Goal: Complete application form

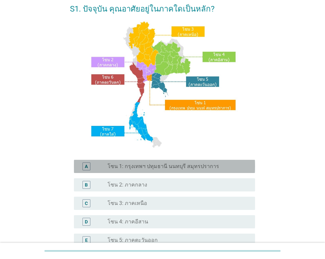
click at [131, 172] on div "A radio_button_unchecked โซน 1: กรุงเทพฯ ปทุมธานี นนทบุรี สมุทรปราการ" at bounding box center [164, 166] width 181 height 13
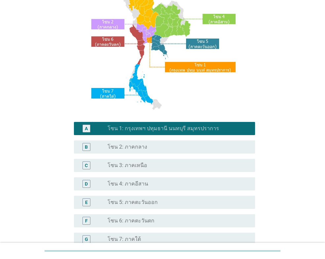
scroll to position [143, 0]
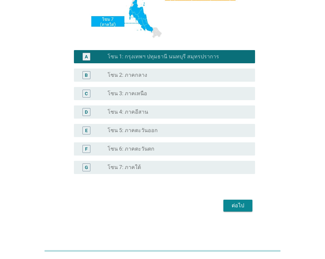
click at [228, 207] on div "ต่อไป" at bounding box center [237, 206] width 18 height 8
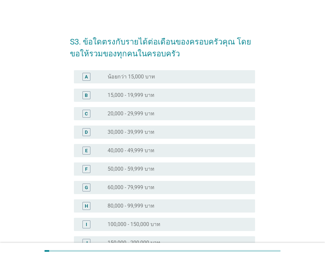
click at [158, 184] on div "radio_button_unchecked 60,000 - 79,999 บาท" at bounding box center [178, 188] width 142 height 8
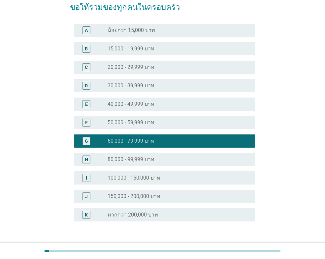
scroll to position [94, 0]
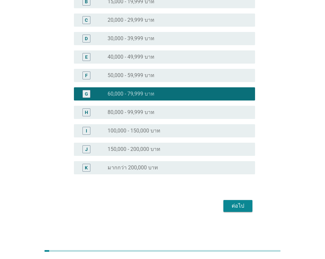
click at [233, 206] on div "ต่อไป" at bounding box center [237, 206] width 18 height 8
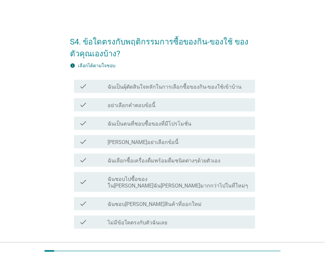
click at [190, 88] on label "ฉันเป็นผุ้ตัดสินใจหลักในการเลือกซื้อของกิน-ของใช้เข้าบ้าน" at bounding box center [174, 87] width 134 height 7
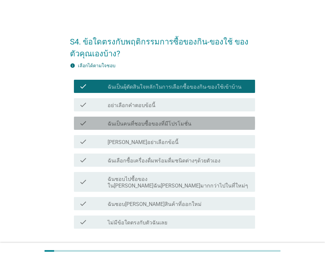
click at [194, 124] on div "check_box_outline_blank ฉันเป็นคนที่ชอบซื้อของที่มีโปรโมชั่น" at bounding box center [178, 123] width 142 height 8
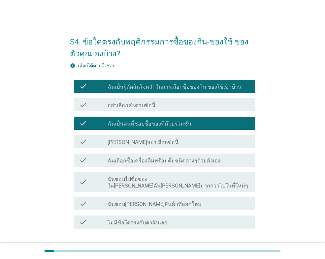
click at [171, 164] on label "ฉันเลือกซื้อเครื่องดื่มพร้อมดื่มชนิดต่างๆด้วยตัวเอง" at bounding box center [163, 161] width 113 height 7
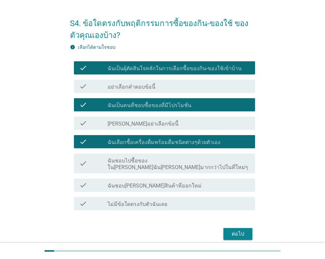
scroll to position [33, 0]
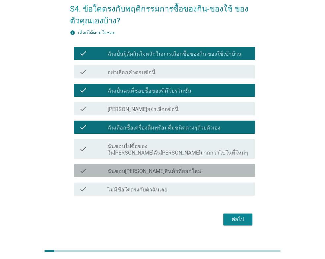
click at [180, 167] on div "check_box_outline_blank ฉันชอบ[PERSON_NAME]สินค้าที่ออกใหม่" at bounding box center [178, 171] width 142 height 8
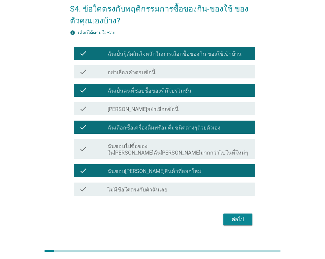
click at [230, 216] on div "ต่อไป" at bounding box center [237, 220] width 18 height 8
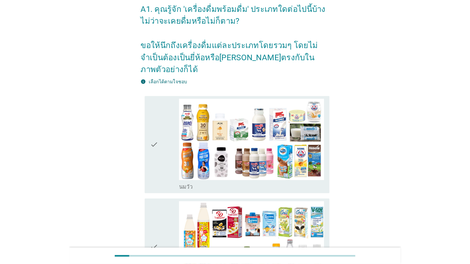
scroll to position [0, 0]
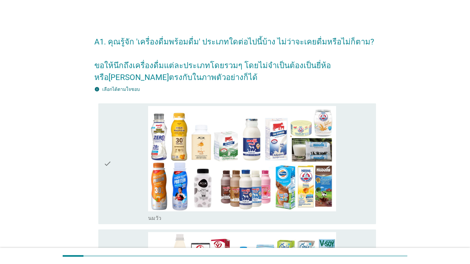
click at [137, 156] on div "check" at bounding box center [125, 164] width 44 height 116
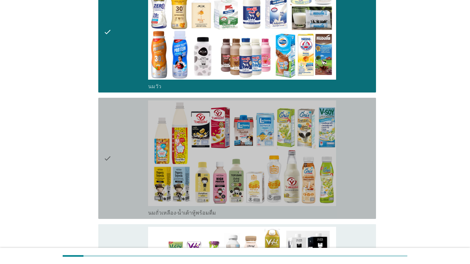
click at [127, 161] on div "check" at bounding box center [125, 159] width 44 height 116
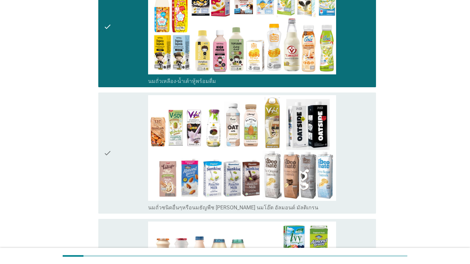
scroll to position [363, 0]
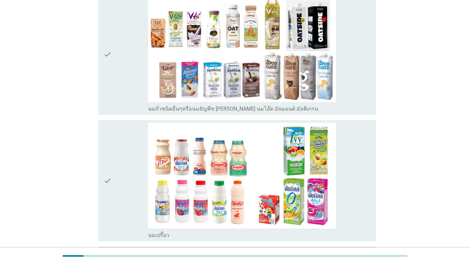
click at [128, 161] on div "check" at bounding box center [125, 181] width 44 height 116
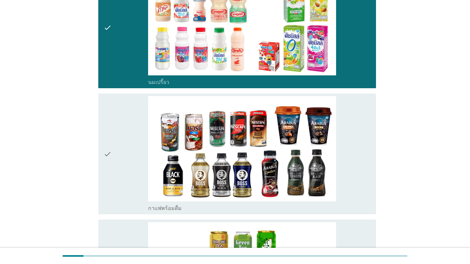
scroll to position [527, 0]
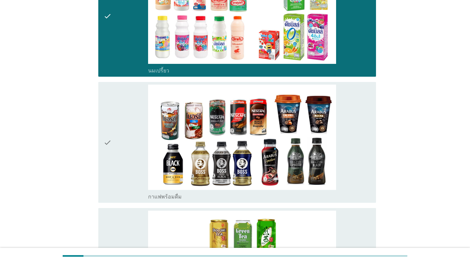
click at [128, 161] on div "check" at bounding box center [125, 143] width 44 height 116
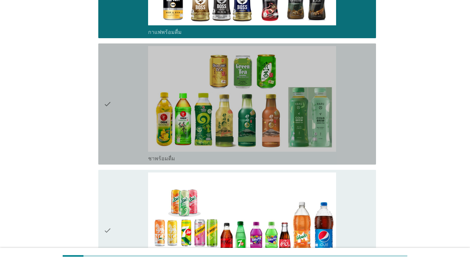
click at [128, 160] on div "check" at bounding box center [125, 104] width 44 height 116
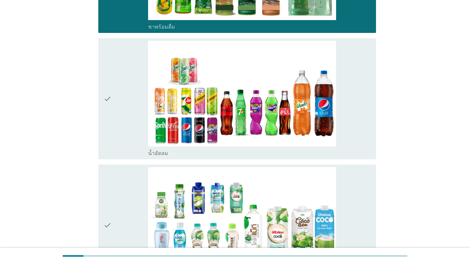
click at [124, 135] on div "check" at bounding box center [125, 99] width 44 height 116
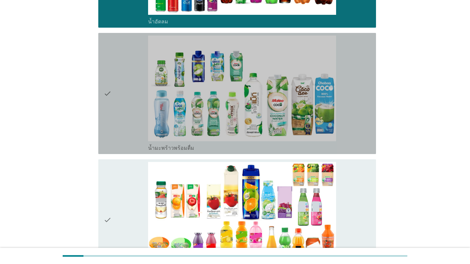
click at [126, 144] on div "check" at bounding box center [125, 94] width 44 height 116
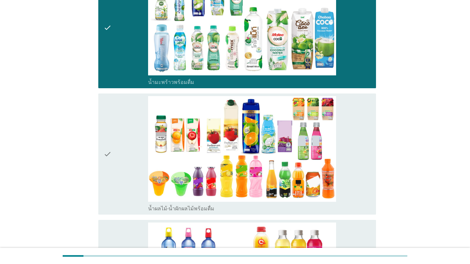
click at [127, 146] on div "check" at bounding box center [125, 154] width 44 height 116
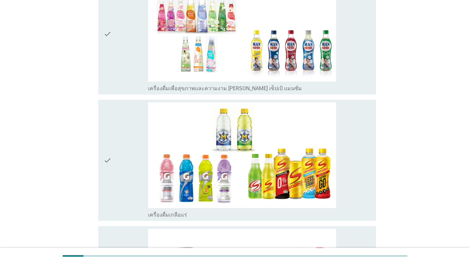
scroll to position [1483, 0]
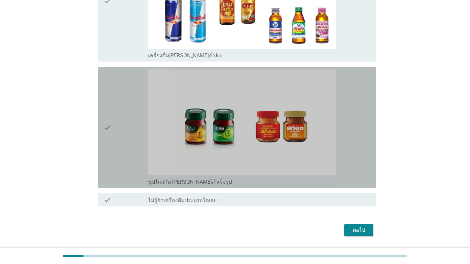
click at [126, 132] on div "check" at bounding box center [125, 128] width 44 height 116
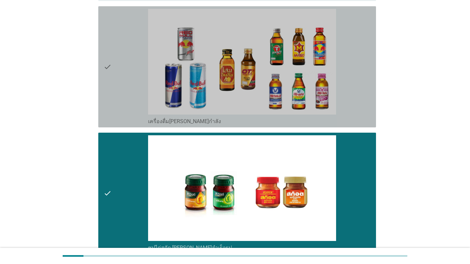
click at [122, 101] on div "check" at bounding box center [125, 67] width 44 height 116
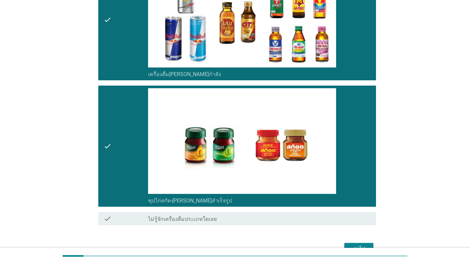
scroll to position [1700, 0]
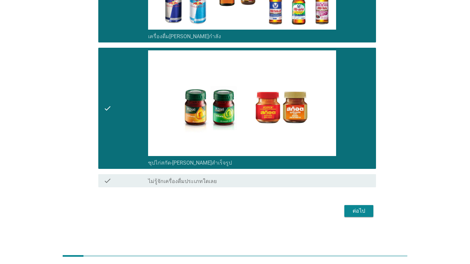
click at [324, 208] on button "ต่อไป" at bounding box center [358, 211] width 29 height 12
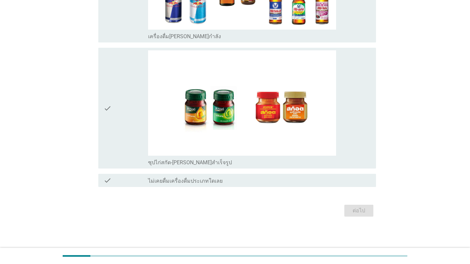
scroll to position [0, 0]
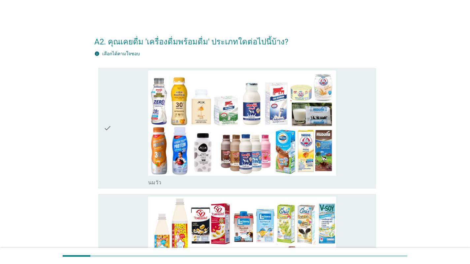
click at [129, 148] on div "check" at bounding box center [125, 129] width 44 height 116
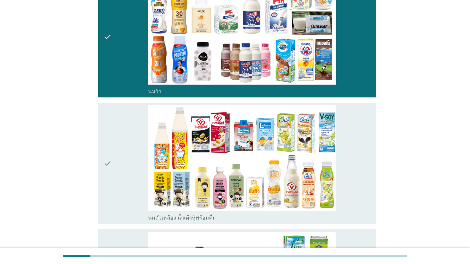
scroll to position [165, 0]
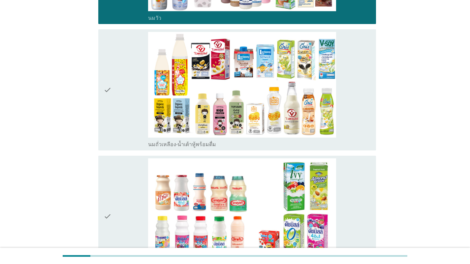
click at [106, 133] on icon "check" at bounding box center [107, 90] width 8 height 116
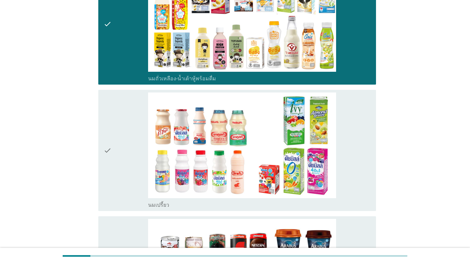
click at [114, 161] on div "check" at bounding box center [125, 151] width 44 height 116
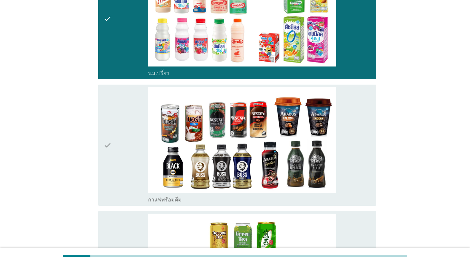
click at [118, 166] on div "check" at bounding box center [125, 145] width 44 height 116
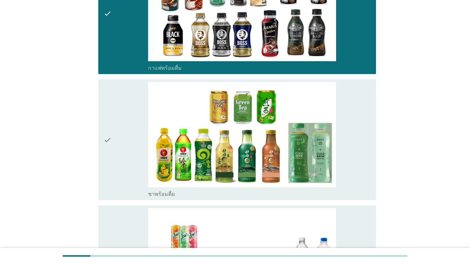
click at [121, 162] on div "check" at bounding box center [125, 140] width 44 height 116
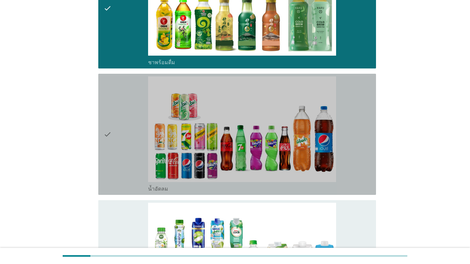
click at [121, 163] on div "check" at bounding box center [125, 134] width 44 height 116
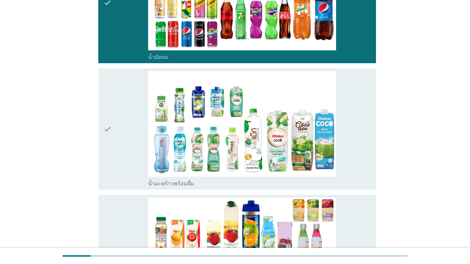
click at [121, 163] on div "check" at bounding box center [125, 129] width 44 height 116
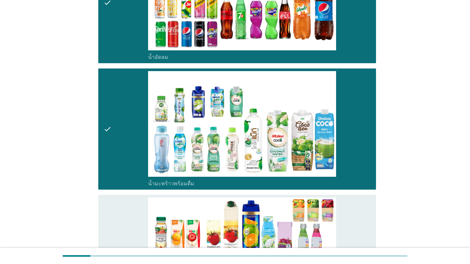
scroll to position [923, 0]
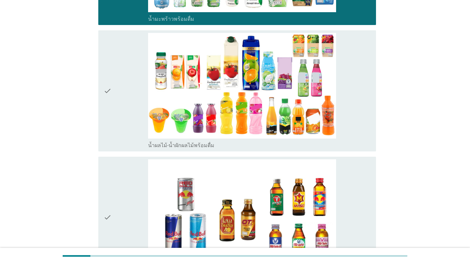
click at [126, 131] on div "check" at bounding box center [125, 91] width 44 height 116
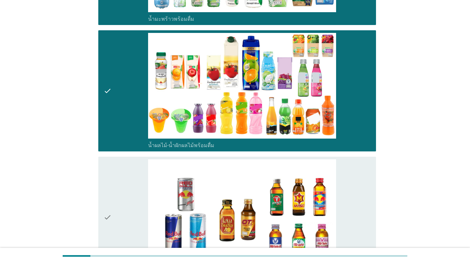
click at [130, 188] on div "check" at bounding box center [125, 218] width 44 height 116
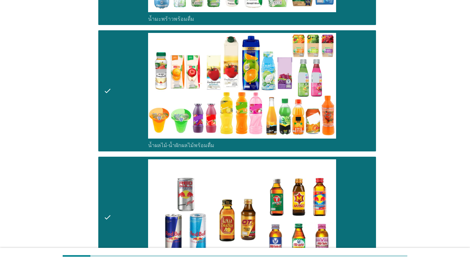
scroll to position [1055, 0]
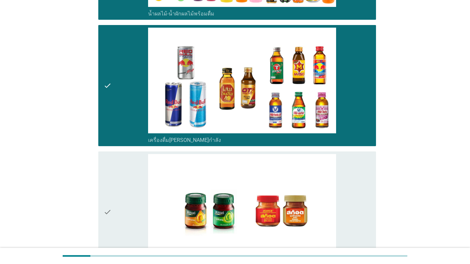
drag, startPoint x: 126, startPoint y: 186, endPoint x: 133, endPoint y: 188, distance: 7.9
click at [126, 186] on div "check" at bounding box center [125, 212] width 44 height 116
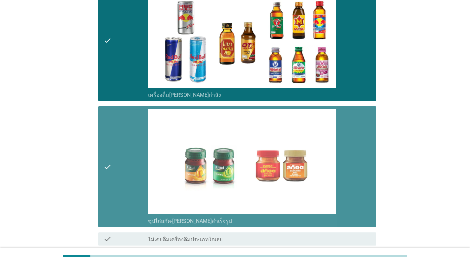
scroll to position [1158, 0]
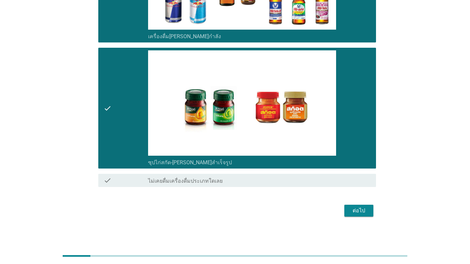
click at [324, 214] on div "ต่อไป" at bounding box center [358, 211] width 18 height 8
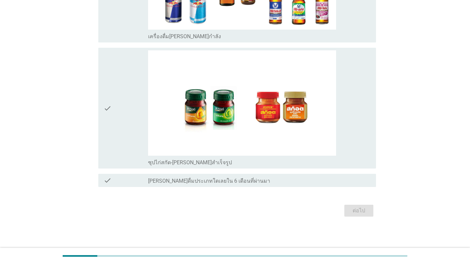
scroll to position [0, 0]
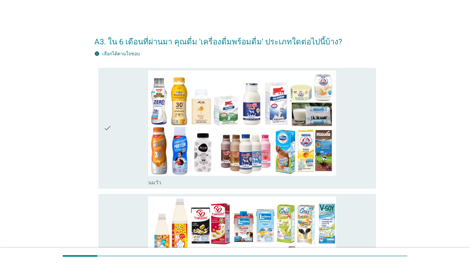
click at [127, 151] on div "check" at bounding box center [125, 129] width 44 height 116
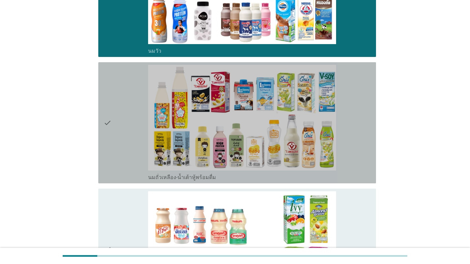
click at [123, 142] on div "check" at bounding box center [125, 123] width 44 height 116
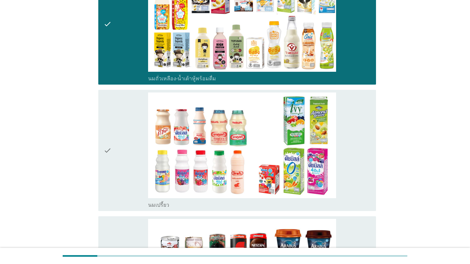
click at [128, 158] on div "check" at bounding box center [125, 151] width 44 height 116
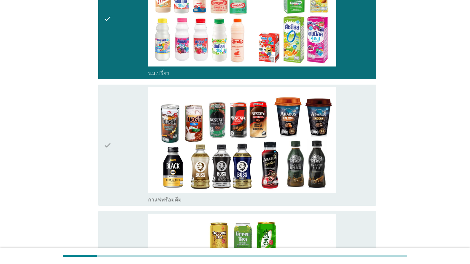
click at [132, 161] on div "check" at bounding box center [125, 145] width 44 height 116
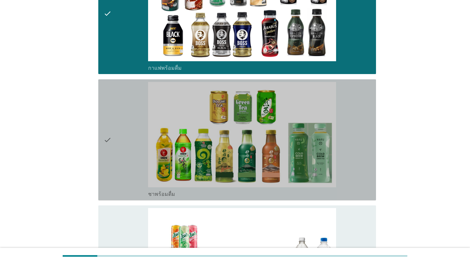
click at [132, 159] on div "check" at bounding box center [125, 140] width 44 height 116
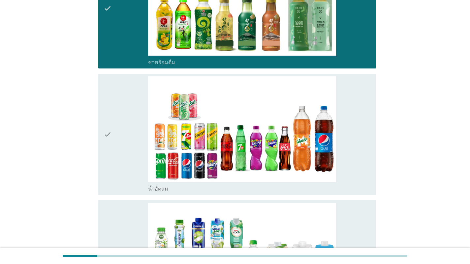
click at [132, 160] on div "check" at bounding box center [125, 134] width 44 height 116
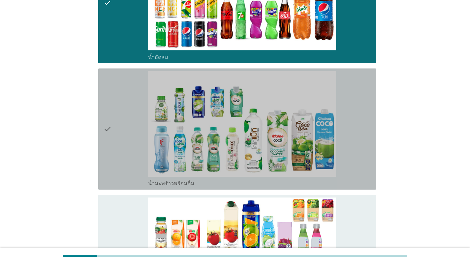
click at [132, 160] on div "check" at bounding box center [125, 129] width 44 height 116
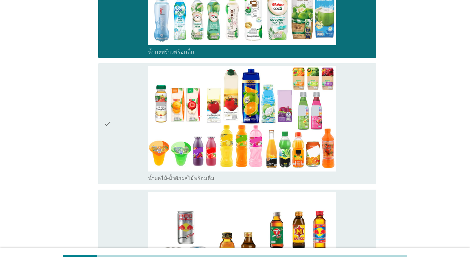
click at [133, 162] on div "check" at bounding box center [125, 124] width 44 height 116
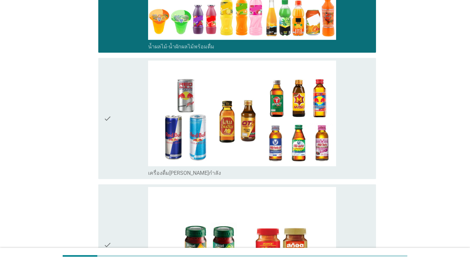
click at [128, 152] on div "check" at bounding box center [125, 119] width 44 height 116
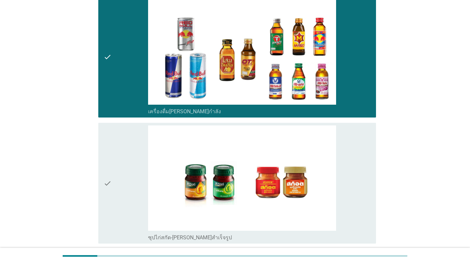
scroll to position [1154, 0]
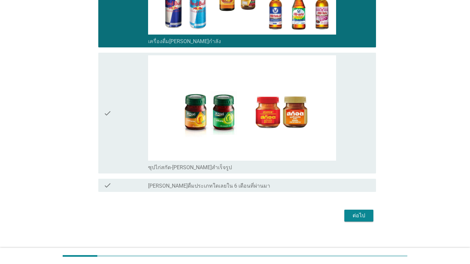
click at [132, 182] on div "check" at bounding box center [125, 186] width 44 height 8
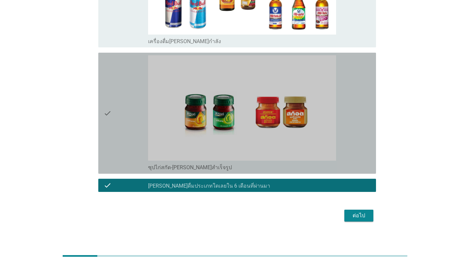
drag, startPoint x: 130, startPoint y: 146, endPoint x: 132, endPoint y: 142, distance: 4.3
click at [130, 145] on div "check" at bounding box center [125, 113] width 44 height 116
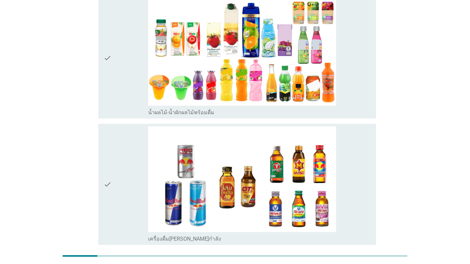
drag, startPoint x: 124, startPoint y: 158, endPoint x: 128, endPoint y: 158, distance: 4.0
click at [125, 158] on div "check" at bounding box center [125, 185] width 44 height 116
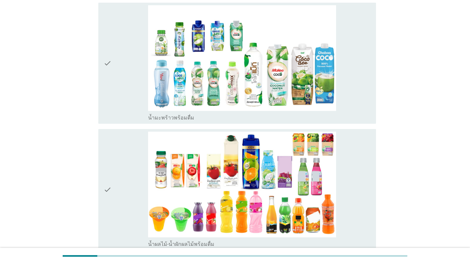
click at [135, 148] on div "check" at bounding box center [125, 190] width 44 height 116
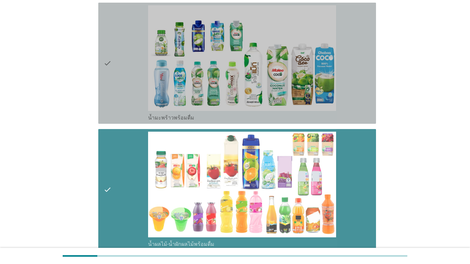
click at [139, 76] on div "check" at bounding box center [125, 63] width 44 height 116
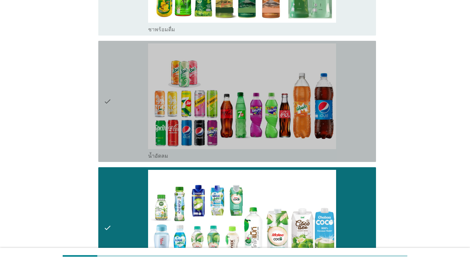
click at [145, 132] on div "check" at bounding box center [125, 102] width 44 height 116
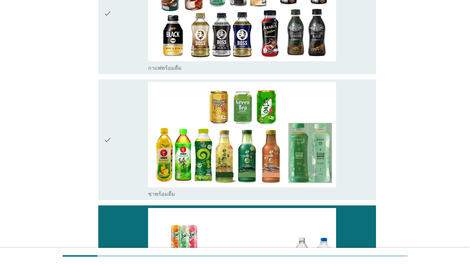
click at [124, 122] on div "check" at bounding box center [125, 140] width 44 height 116
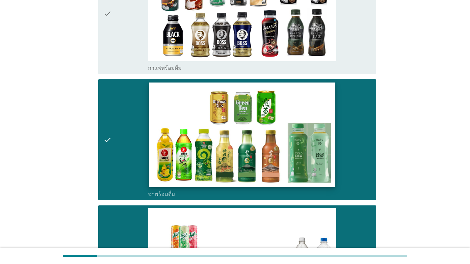
drag, startPoint x: 132, startPoint y: 34, endPoint x: 150, endPoint y: 126, distance: 92.9
click at [132, 36] on div "check" at bounding box center [125, 14] width 44 height 116
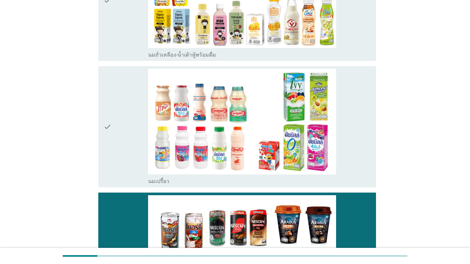
scroll to position [198, 0]
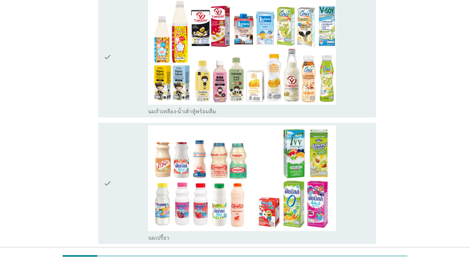
click at [134, 118] on div "check check_box_outline_blank นมถั่วเหลือง-น้ำเต้าหู้พร้อมดื่ม" at bounding box center [234, 57] width 281 height 127
drag, startPoint x: 140, startPoint y: 69, endPoint x: 131, endPoint y: 146, distance: 78.0
click at [140, 68] on div "check" at bounding box center [125, 57] width 44 height 116
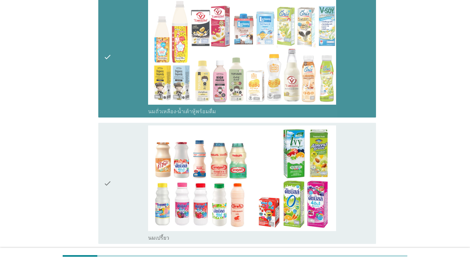
click at [118, 179] on div "check" at bounding box center [125, 184] width 44 height 116
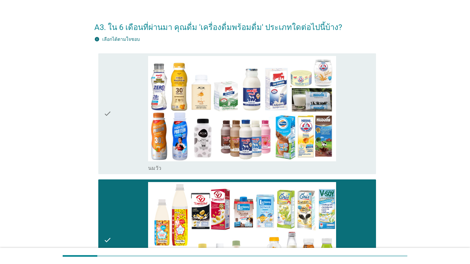
scroll to position [0, 0]
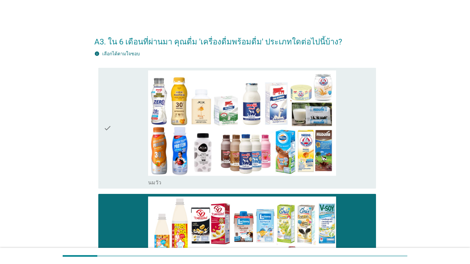
click at [125, 113] on div "check" at bounding box center [125, 129] width 44 height 116
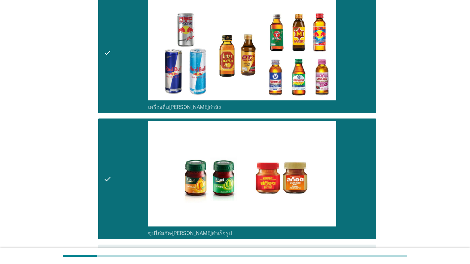
scroll to position [1158, 0]
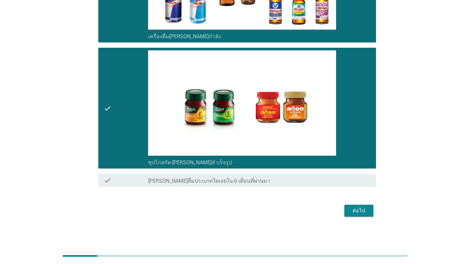
click at [324, 208] on div "ต่อไป" at bounding box center [358, 211] width 18 height 8
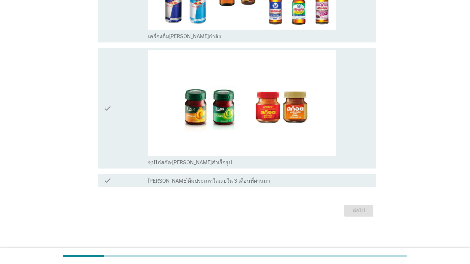
scroll to position [0, 0]
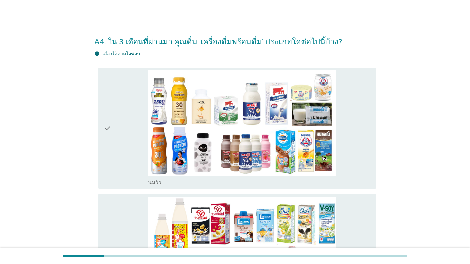
click at [135, 159] on div "check" at bounding box center [125, 129] width 44 height 116
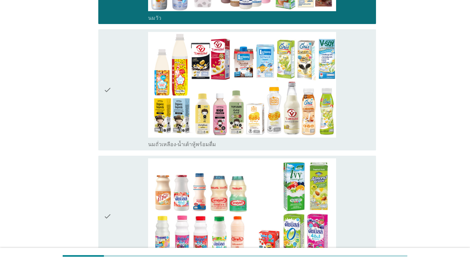
click at [121, 135] on div "check" at bounding box center [125, 90] width 44 height 116
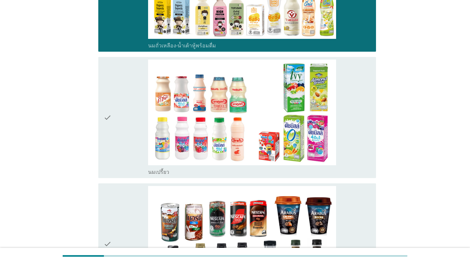
click at [125, 137] on div "check" at bounding box center [125, 118] width 44 height 116
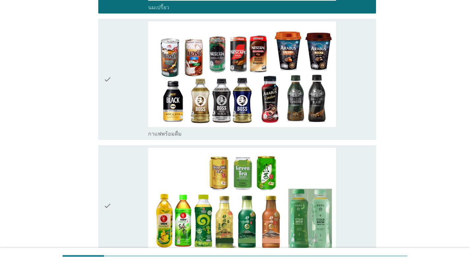
drag, startPoint x: 124, startPoint y: 118, endPoint x: 127, endPoint y: 128, distance: 10.1
click at [124, 118] on div "check" at bounding box center [125, 79] width 44 height 116
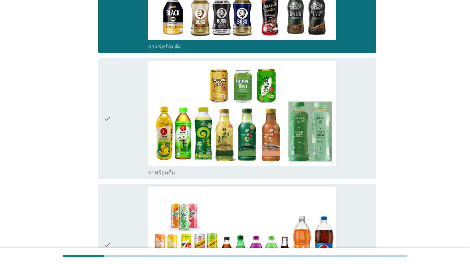
scroll to position [527, 0]
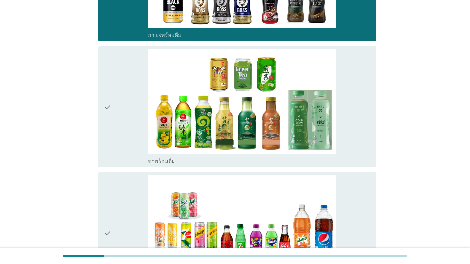
click at [140, 168] on div "check check_box_outline_blank ชาพร้อมดื่ม" at bounding box center [234, 107] width 281 height 127
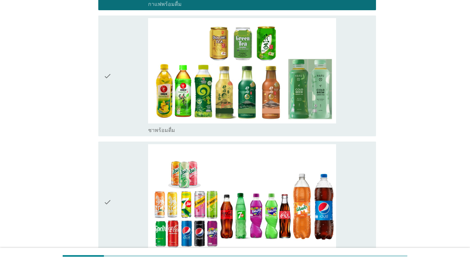
scroll to position [593, 0]
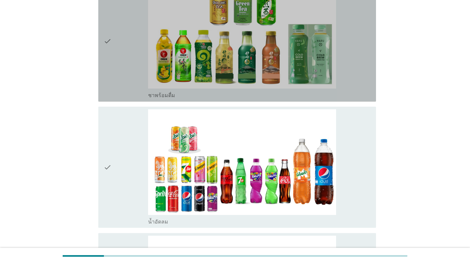
click at [115, 61] on div "check" at bounding box center [125, 41] width 44 height 116
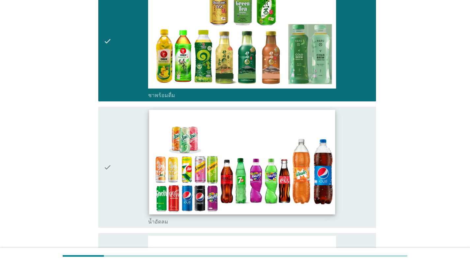
click at [156, 192] on img at bounding box center [242, 162] width 186 height 105
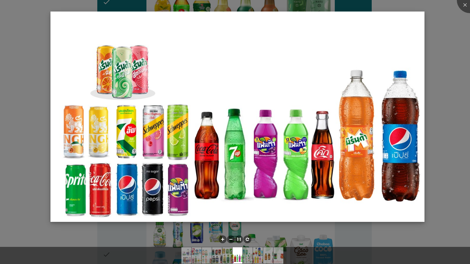
scroll to position [692, 0]
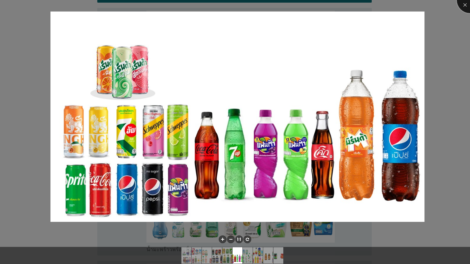
drag, startPoint x: 465, startPoint y: 3, endPoint x: 445, endPoint y: 52, distance: 52.9
click at [324, 3] on div at bounding box center [469, 0] width 26 height 26
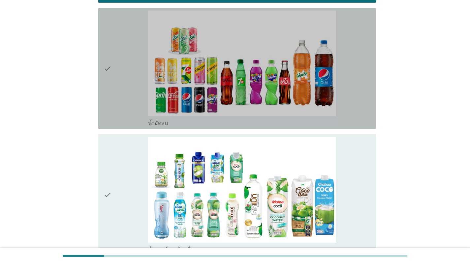
click at [125, 103] on div "check" at bounding box center [125, 69] width 44 height 116
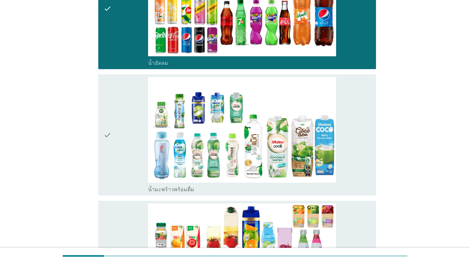
scroll to position [758, 0]
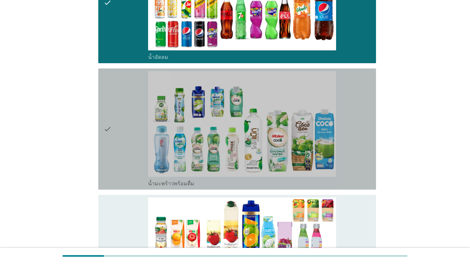
drag, startPoint x: 123, startPoint y: 144, endPoint x: 124, endPoint y: 150, distance: 5.7
click at [123, 145] on div "check" at bounding box center [125, 129] width 44 height 116
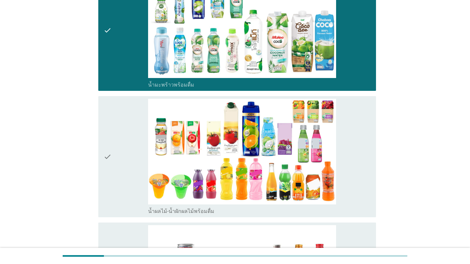
click at [126, 154] on div "check" at bounding box center [125, 157] width 44 height 116
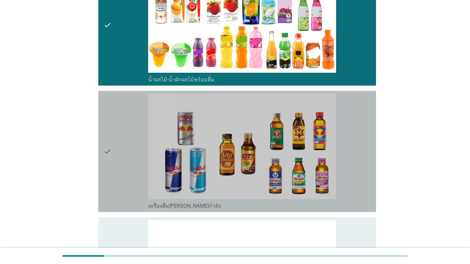
click at [126, 156] on div "check" at bounding box center [125, 152] width 44 height 116
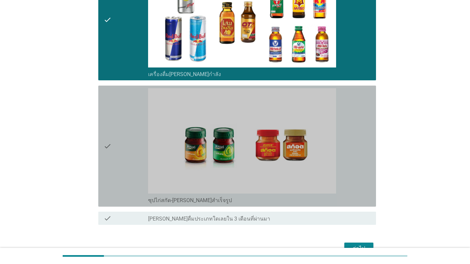
click at [127, 157] on div "check" at bounding box center [125, 146] width 44 height 116
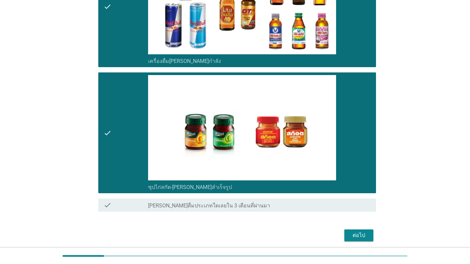
scroll to position [1158, 0]
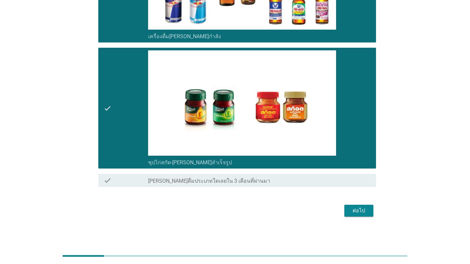
click at [324, 213] on div "ต่อไป" at bounding box center [358, 211] width 18 height 8
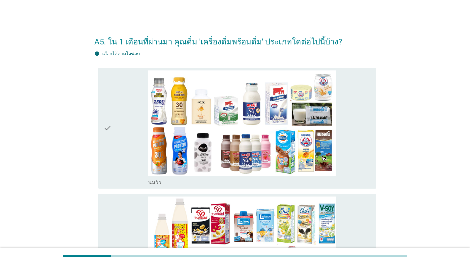
drag, startPoint x: 97, startPoint y: 134, endPoint x: 104, endPoint y: 138, distance: 8.3
click at [99, 135] on div "check check_box_outline_blank [PERSON_NAME]" at bounding box center [234, 128] width 281 height 127
drag, startPoint x: 118, startPoint y: 148, endPoint x: 126, endPoint y: 160, distance: 13.8
click at [119, 148] on div "check" at bounding box center [125, 129] width 44 height 116
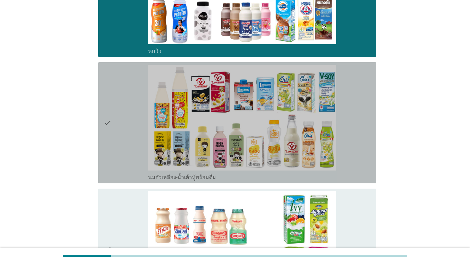
click at [123, 157] on div "check" at bounding box center [125, 123] width 44 height 116
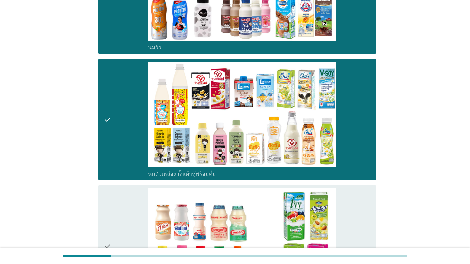
scroll to position [297, 0]
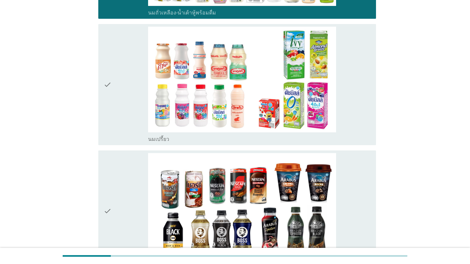
click at [119, 129] on div "check" at bounding box center [125, 85] width 44 height 116
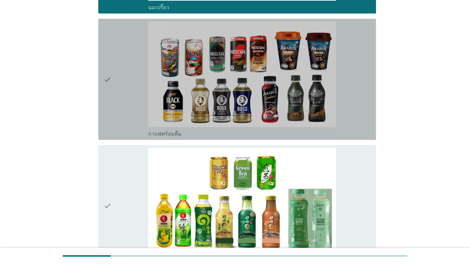
click at [125, 130] on div "check" at bounding box center [125, 79] width 44 height 116
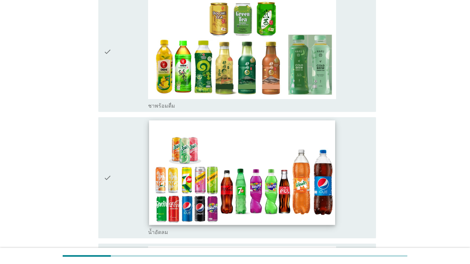
scroll to position [659, 0]
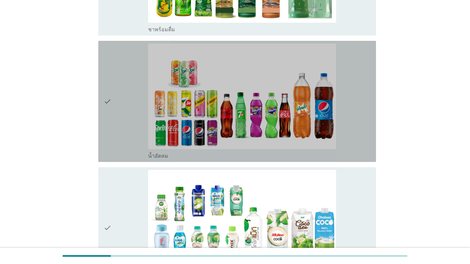
click at [124, 148] on div "check" at bounding box center [125, 102] width 44 height 116
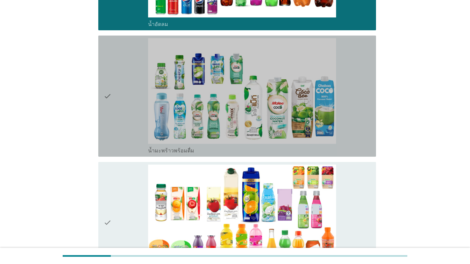
drag, startPoint x: 127, startPoint y: 125, endPoint x: 129, endPoint y: 142, distance: 16.9
click at [126, 127] on div "check" at bounding box center [125, 96] width 44 height 116
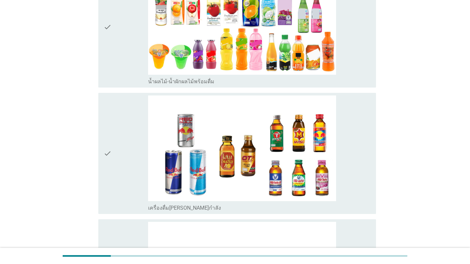
scroll to position [989, 0]
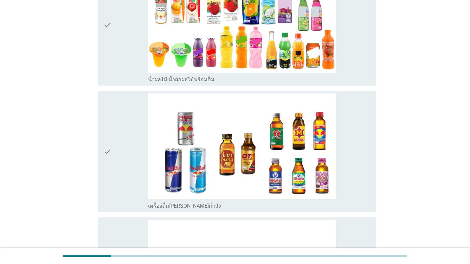
click at [133, 89] on div "check check_box_outline_blank เครื่องดื่ม[PERSON_NAME]กำลัง" at bounding box center [234, 151] width 281 height 127
drag, startPoint x: 131, startPoint y: 64, endPoint x: 130, endPoint y: 73, distance: 9.7
click at [131, 64] on div "check" at bounding box center [125, 25] width 44 height 116
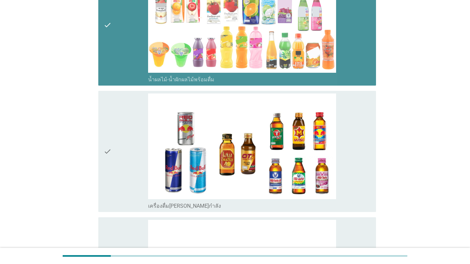
click at [122, 130] on div "check" at bounding box center [125, 152] width 44 height 116
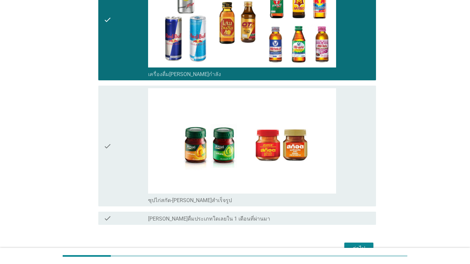
click at [133, 151] on div "check" at bounding box center [125, 146] width 44 height 116
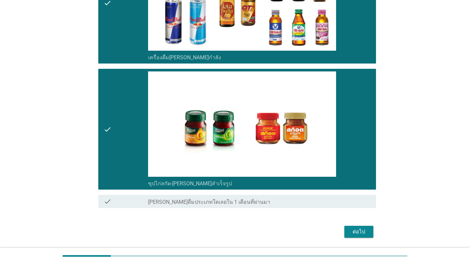
scroll to position [1158, 0]
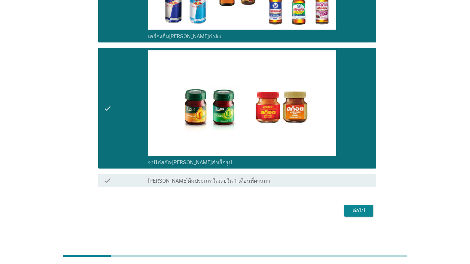
click at [324, 209] on div "ต่อไป" at bounding box center [358, 211] width 18 height 8
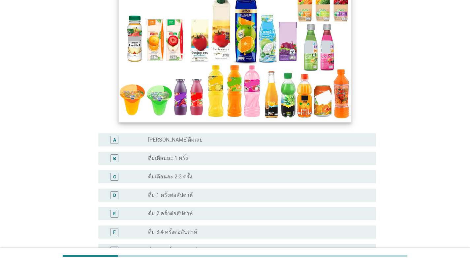
scroll to position [99, 0]
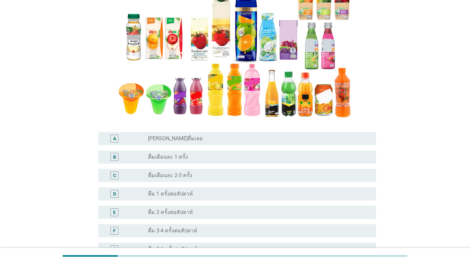
click at [213, 193] on div "radio_button_unchecked ดื่ม 1 ครั้งต่อสัปดาห์" at bounding box center [256, 194] width 217 height 7
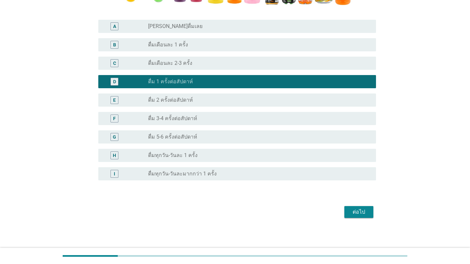
scroll to position [213, 0]
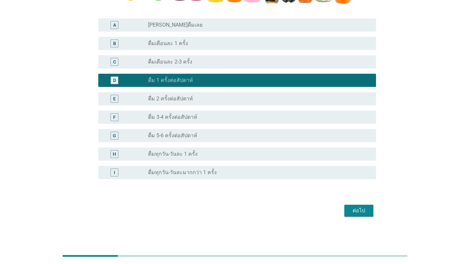
click at [324, 211] on div "ต่อไป" at bounding box center [358, 211] width 18 height 8
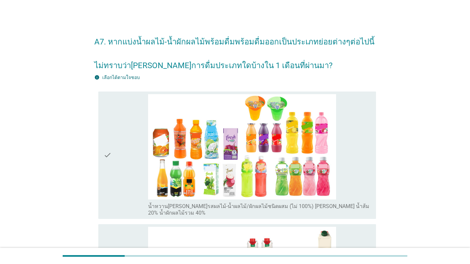
click at [117, 170] on div "check" at bounding box center [125, 155] width 44 height 123
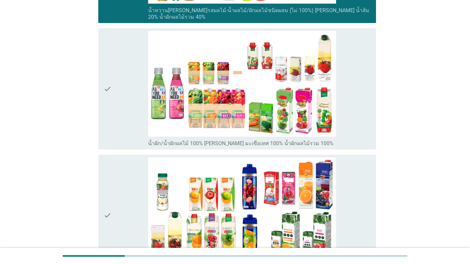
scroll to position [198, 0]
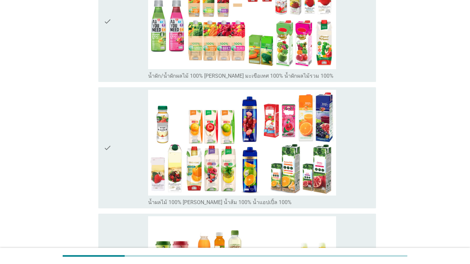
click at [117, 180] on div "check" at bounding box center [125, 148] width 44 height 116
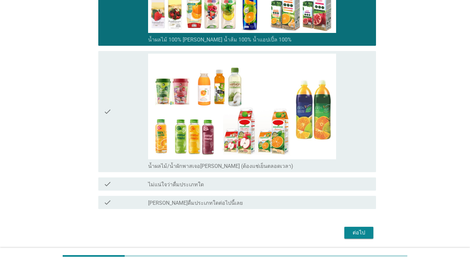
scroll to position [428, 0]
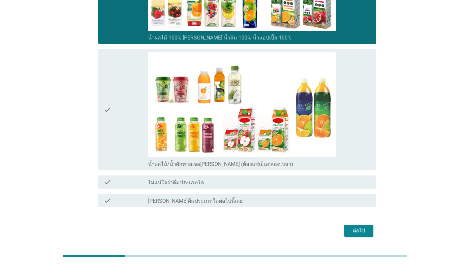
click at [324, 227] on div "ต่อไป" at bounding box center [358, 231] width 18 height 8
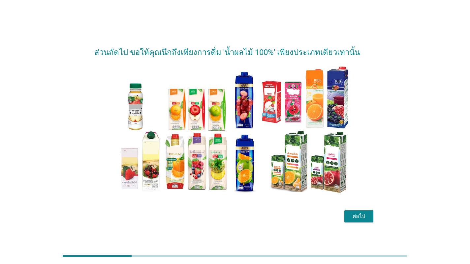
click at [324, 222] on button "ต่อไป" at bounding box center [358, 217] width 29 height 12
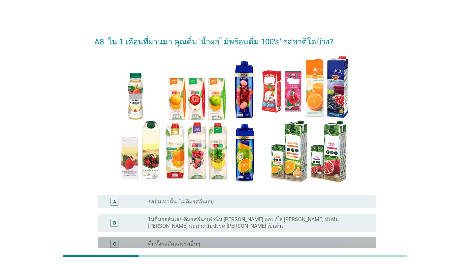
click at [210, 241] on div "radio_button_unchecked ดื่มทั้งรสส้มและรสอื่นๆ" at bounding box center [256, 244] width 217 height 7
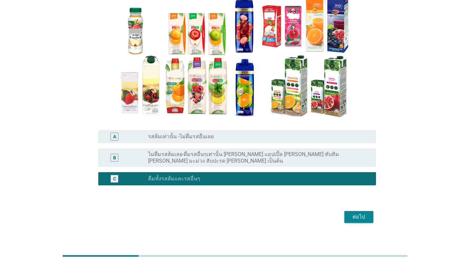
scroll to position [66, 0]
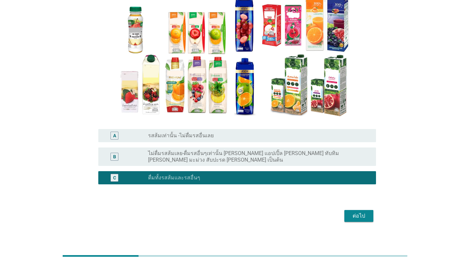
click at [324, 212] on div "ต่อไป" at bounding box center [358, 216] width 18 height 8
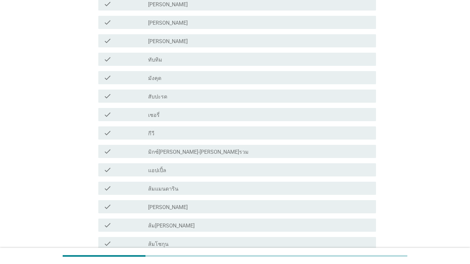
scroll to position [330, 0]
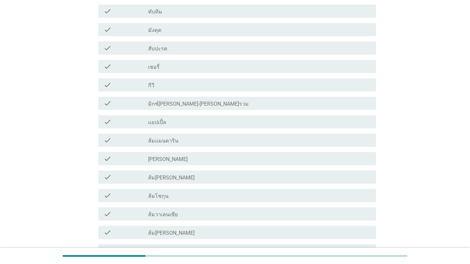
click at [197, 178] on div "check_box_outline_blank ส้ม[PERSON_NAME]" at bounding box center [259, 177] width 222 height 8
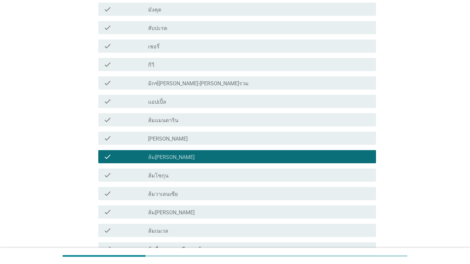
scroll to position [363, 0]
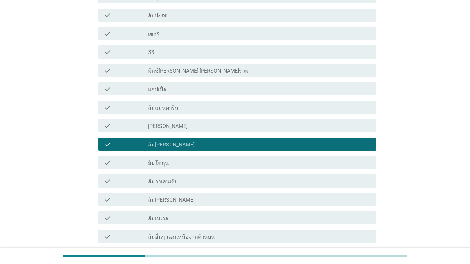
click at [189, 133] on div "check check_box_outline_blank [PERSON_NAME]" at bounding box center [234, 126] width 281 height 18
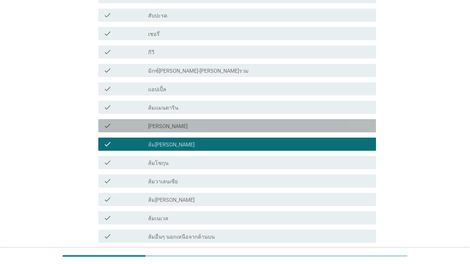
click at [192, 122] on div "check check_box_outline_blank [PERSON_NAME]" at bounding box center [237, 125] width 278 height 13
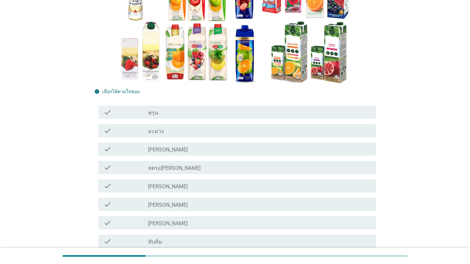
scroll to position [99, 0]
click at [186, 165] on div "check_box_outline_blank สตรอ[PERSON_NAME]" at bounding box center [259, 168] width 222 height 8
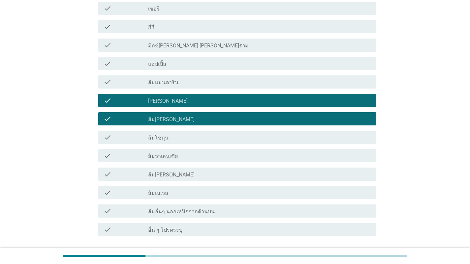
scroll to position [437, 0]
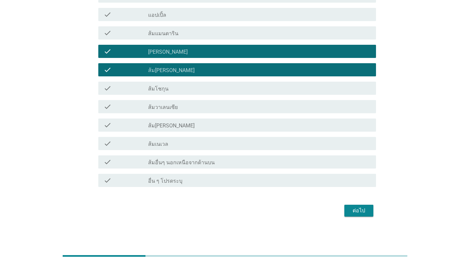
click at [324, 212] on div "ต่อไป" at bounding box center [358, 211] width 18 height 8
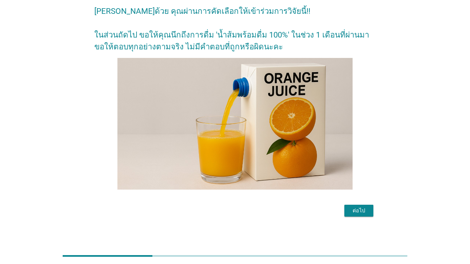
scroll to position [0, 0]
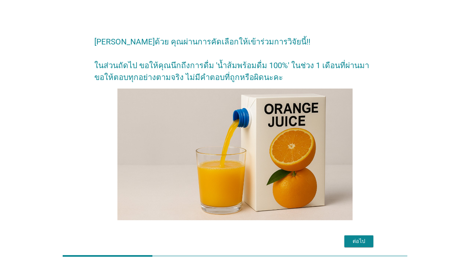
click at [324, 241] on div "ต่อไป" at bounding box center [358, 242] width 18 height 8
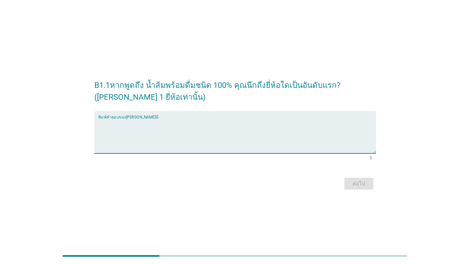
click at [237, 145] on textarea "พิมพ์คำตอบของคุณ ที่นี่" at bounding box center [237, 136] width 278 height 35
click at [190, 127] on textarea "พิมพ์คำตอบของคุณ ที่นี่" at bounding box center [237, 136] width 278 height 35
type textarea "[PERSON_NAME]"
click at [324, 183] on div "ต่อไป" at bounding box center [358, 184] width 18 height 8
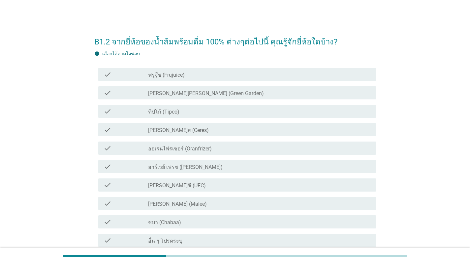
click at [236, 114] on div "check_box_outline_blank ทิปโก้ (Tipco)" at bounding box center [259, 111] width 222 height 8
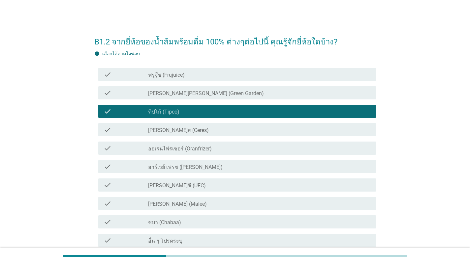
click at [203, 212] on div "check check_box_outline_blank [PERSON_NAME] (Malee)" at bounding box center [234, 203] width 281 height 18
click at [206, 203] on div "check_box_outline_blank [PERSON_NAME] (Malee)" at bounding box center [259, 204] width 222 height 8
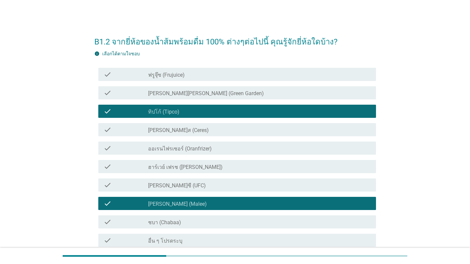
click at [207, 214] on div "check check_box_outline_blank ชบา (Chabaa)" at bounding box center [234, 222] width 281 height 18
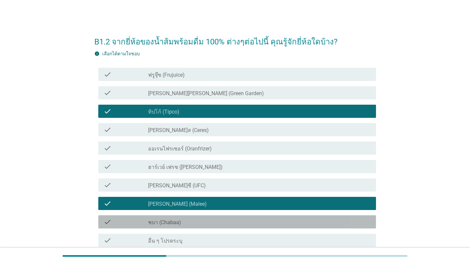
click at [205, 226] on div "check check_box_outline_blank ชบา (Chabaa)" at bounding box center [237, 222] width 278 height 13
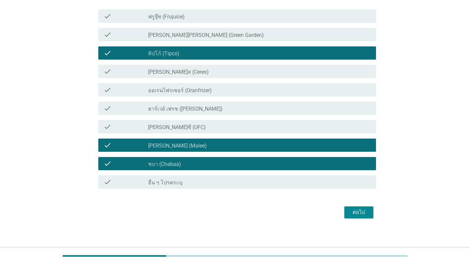
scroll to position [60, 0]
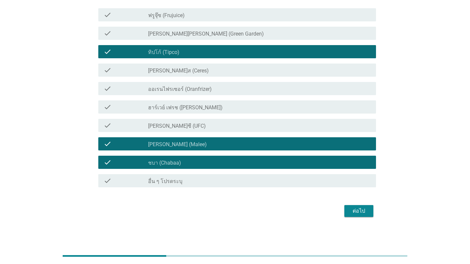
click at [324, 211] on div "ต่อไป" at bounding box center [358, 211] width 18 height 8
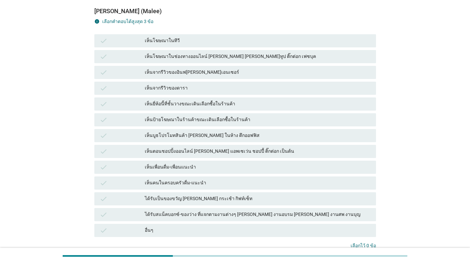
scroll to position [0, 0]
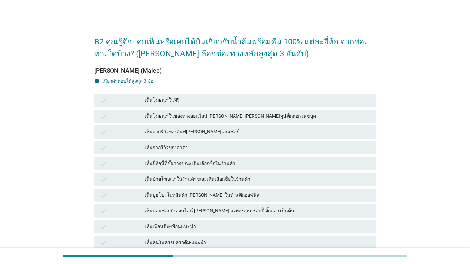
click at [224, 119] on div "เห็นโฆษณาในช่องทางออนไลน์ [PERSON_NAME] [PERSON_NAME]ทูป ติ๊กต่อก เฟซบุค" at bounding box center [258, 116] width 226 height 8
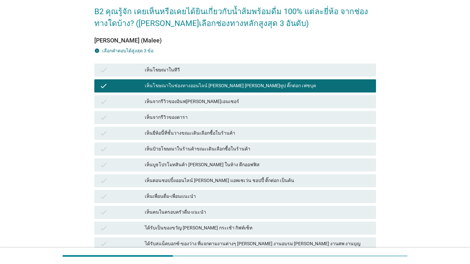
scroll to position [33, 0]
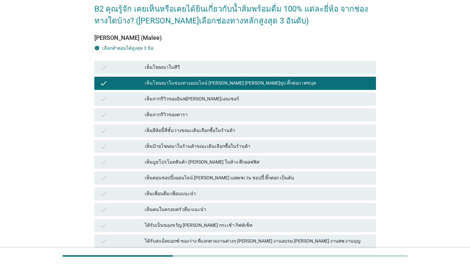
drag, startPoint x: 237, startPoint y: 124, endPoint x: 238, endPoint y: 128, distance: 3.4
click at [237, 125] on div "check เห็นยี่ห้อนี้ที่ชั้นวางขณะเดินเลือกซื้อในร้านค้า" at bounding box center [234, 130] width 281 height 13
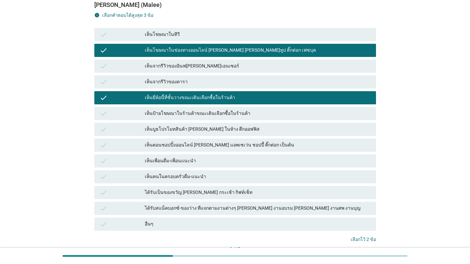
scroll to position [99, 0]
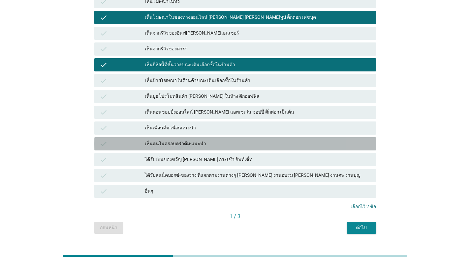
click at [237, 143] on div "เห็นคนในครอบครัวดื่ม-แนะนำ" at bounding box center [258, 144] width 226 height 8
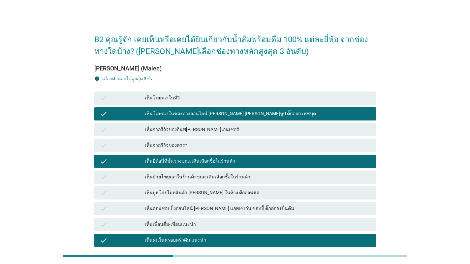
scroll to position [0, 0]
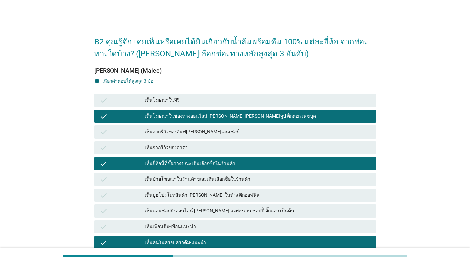
click at [241, 100] on div "เห็นโฆษณาในทีวี" at bounding box center [258, 101] width 226 height 8
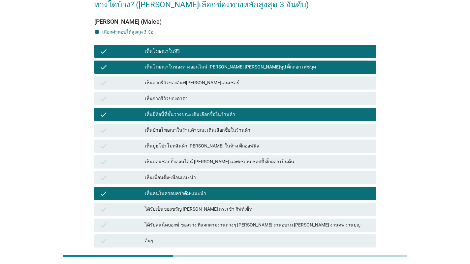
scroll to position [15, 0]
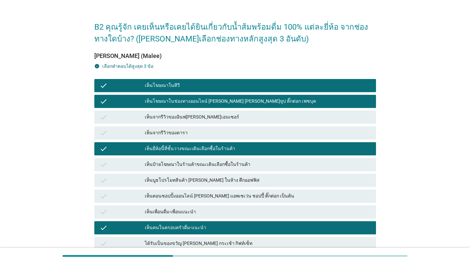
click at [219, 86] on div "เห็นโฆษณาในทีวี" at bounding box center [258, 86] width 226 height 8
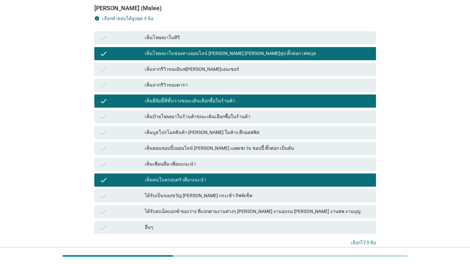
scroll to position [114, 0]
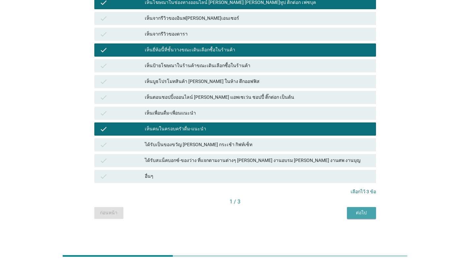
click at [324, 213] on div "ต่อไป" at bounding box center [361, 213] width 18 height 7
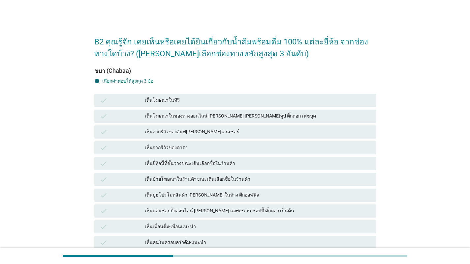
click at [231, 116] on div "เห็นโฆษณาในช่องทางออนไลน์ [PERSON_NAME] [PERSON_NAME]ทูป ติ๊กต่อก เฟซบุค" at bounding box center [258, 116] width 226 height 8
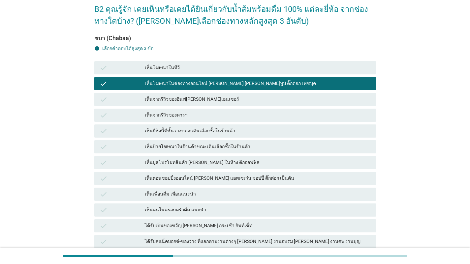
scroll to position [33, 0]
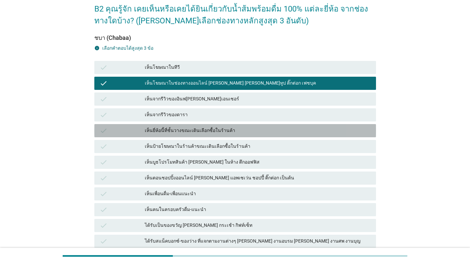
click at [237, 132] on div "เห็นยี่ห้อนี้ที่ชั้นวางขณะเดินเลือกซื้อในร้านค้า" at bounding box center [258, 131] width 226 height 8
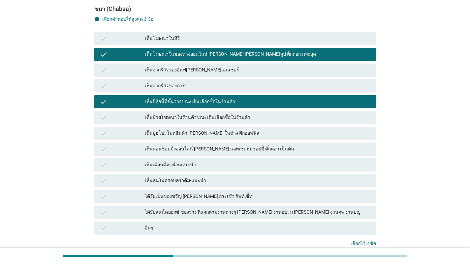
scroll to position [99, 0]
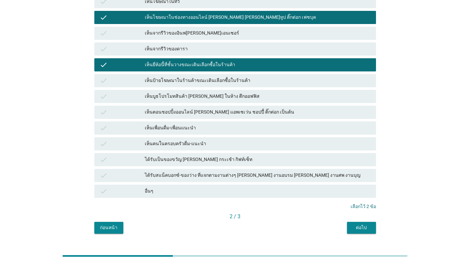
click at [239, 112] on div "เห็นตอนชอปปิ้งออนไลน์ [PERSON_NAME] แอพเซเว่น ชอปปี้ ติ๊กต่อก เป็นต้น" at bounding box center [258, 112] width 226 height 8
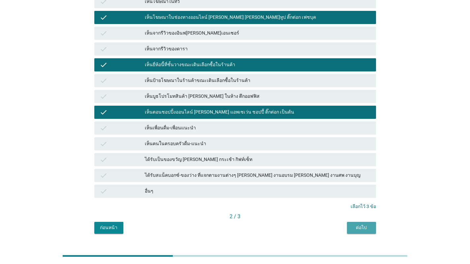
click at [324, 225] on div "ต่อไป" at bounding box center [361, 227] width 18 height 7
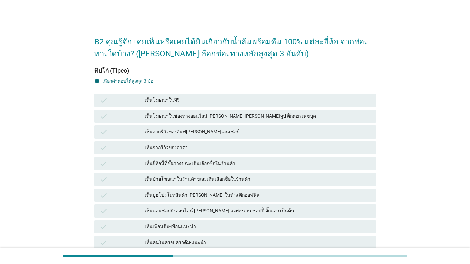
click at [220, 116] on div "เห็นโฆษณาในช่องทางออนไลน์ [PERSON_NAME] [PERSON_NAME]ทูป ติ๊กต่อก เฟซบุค" at bounding box center [258, 116] width 226 height 8
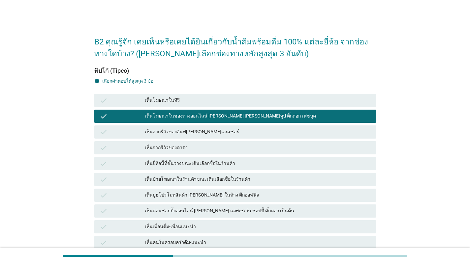
click at [226, 161] on div "เห็นยี่ห้อนี้ที่ชั้นวางขณะเดินเลือกซื้อในร้านค้า" at bounding box center [258, 164] width 226 height 8
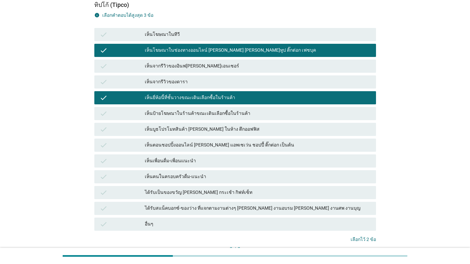
scroll to position [33, 0]
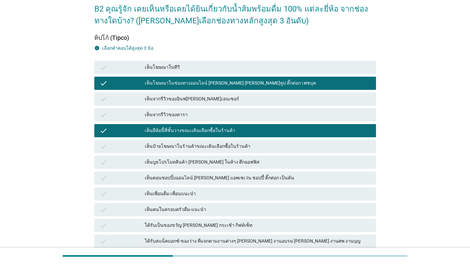
click at [233, 160] on div "เห็นบูธโปรโมทสินค้า [PERSON_NAME] ในห้าง ตึกออฟฟิส" at bounding box center [258, 163] width 226 height 8
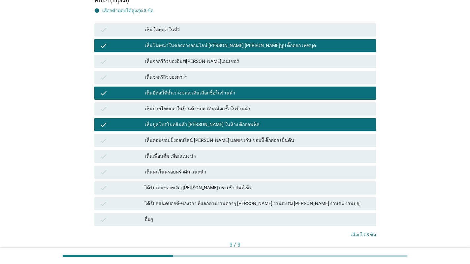
scroll to position [114, 0]
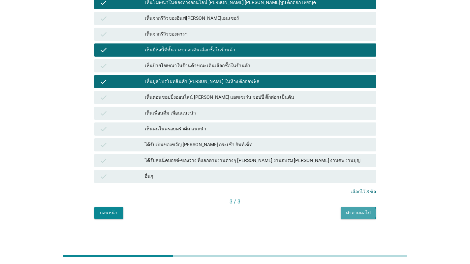
click at [324, 215] on div "คำถามต่อไป" at bounding box center [358, 213] width 25 height 7
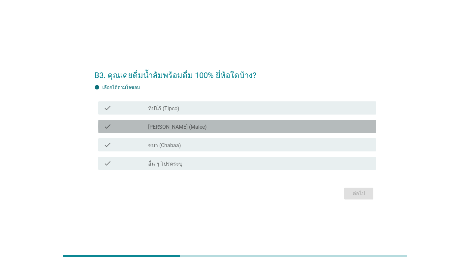
click at [224, 129] on div "check_box_outline_blank [PERSON_NAME] (Malee)" at bounding box center [259, 127] width 222 height 8
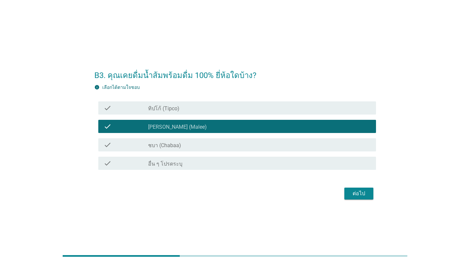
click at [228, 110] on div "check_box_outline_blank ทิปโก้ (Tipco)" at bounding box center [259, 108] width 222 height 8
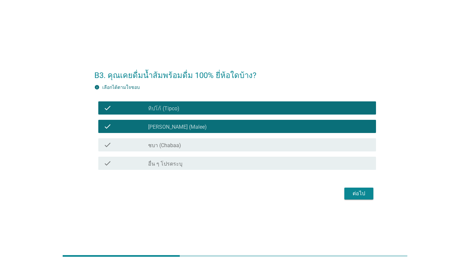
click at [324, 197] on div "ต่อไป" at bounding box center [358, 194] width 18 height 8
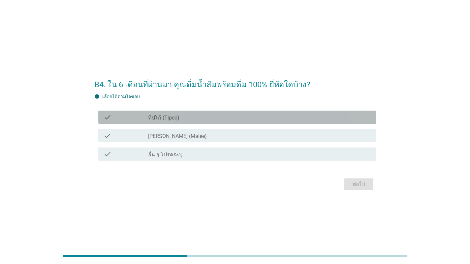
click at [195, 116] on div "check_box_outline_blank ทิปโก้ (Tipco)" at bounding box center [259, 117] width 222 height 8
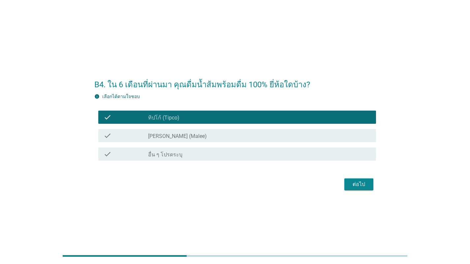
click at [198, 133] on div "check_box_outline_blank [PERSON_NAME] (Malee)" at bounding box center [259, 136] width 222 height 8
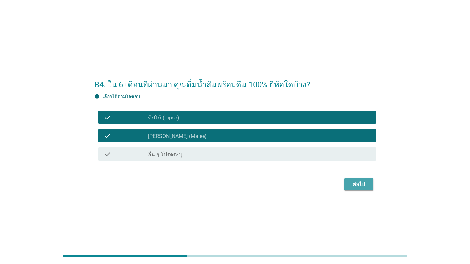
click at [324, 186] on div "ต่อไป" at bounding box center [358, 185] width 18 height 8
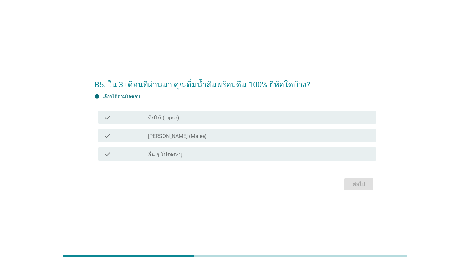
click at [204, 118] on div "check_box_outline_blank ทิปโก้ (Tipco)" at bounding box center [259, 117] width 222 height 8
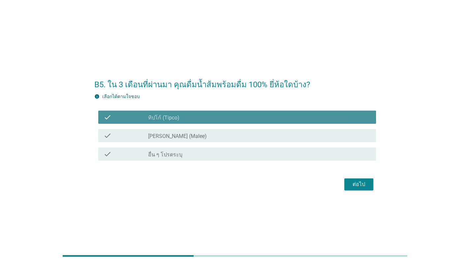
click at [209, 133] on div "check_box_outline_blank [PERSON_NAME] (Malee)" at bounding box center [259, 136] width 222 height 8
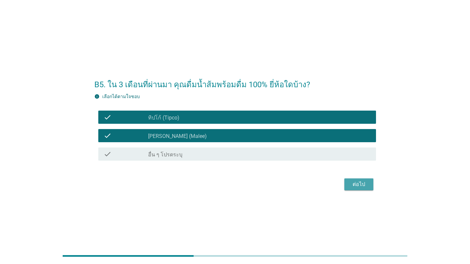
click at [324, 183] on div "ต่อไป" at bounding box center [358, 185] width 18 height 8
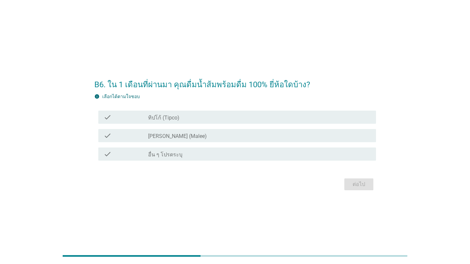
click at [231, 134] on div "check_box_outline_blank [PERSON_NAME] (Malee)" at bounding box center [259, 136] width 222 height 8
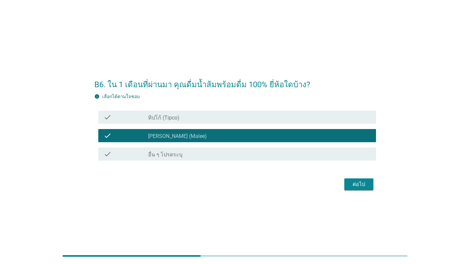
click at [324, 177] on form "B6. ใน 1 เดือนที่ผ่านมา คุณดื่มน้ำส้มพร้อมดื่ม 100% ยี่ห้อใดบ้าง? info เลือกได้…" at bounding box center [234, 132] width 281 height 120
click at [324, 184] on div "ต่อไป" at bounding box center [358, 185] width 18 height 8
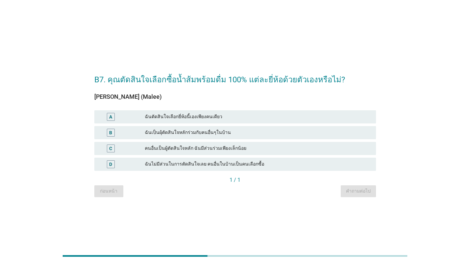
click at [266, 130] on div "ฉันเป็นผุ้ตัดสินใจหลักร่วมกับคนอื่นๆในบ้าน" at bounding box center [258, 133] width 226 height 8
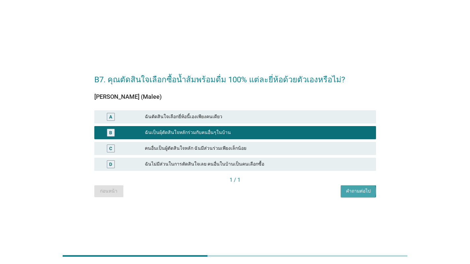
click at [324, 193] on div "คำถามต่อไป" at bounding box center [358, 191] width 25 height 7
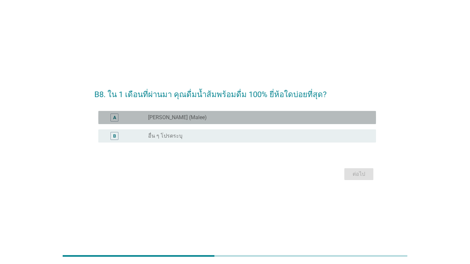
click at [235, 121] on div "radio_button_unchecked [PERSON_NAME] (Malee)" at bounding box center [256, 117] width 217 height 7
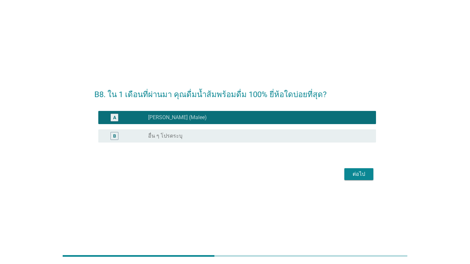
click at [324, 175] on div "ต่อไป" at bounding box center [358, 174] width 18 height 8
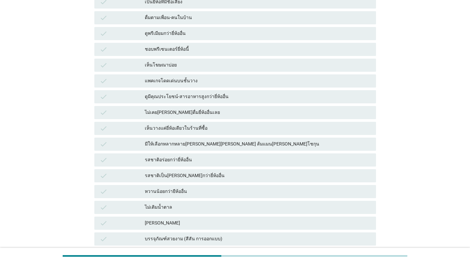
scroll to position [99, 0]
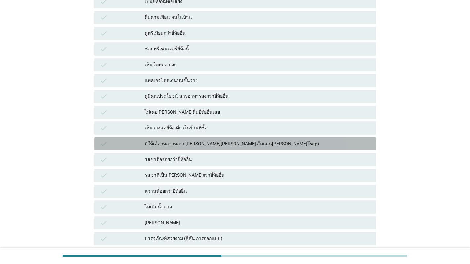
click at [244, 145] on div "มีให้เลือกหลากหลาย[PERSON_NAME][PERSON_NAME] ส้มแมน[PERSON_NAME]โชกุน" at bounding box center [258, 144] width 226 height 8
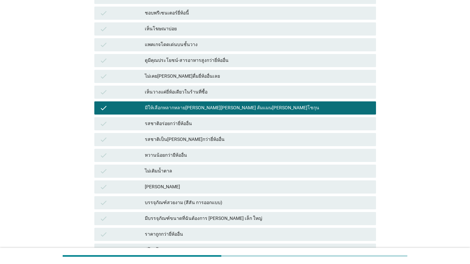
scroll to position [165, 0]
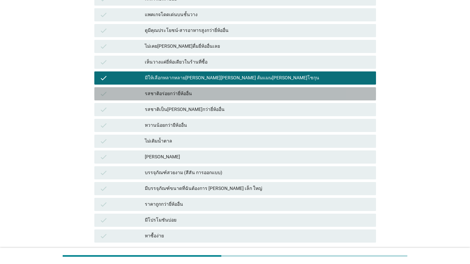
click at [235, 98] on div "check รสชาติอร่อยกว่ายี่ห้ออื่น" at bounding box center [234, 93] width 281 height 13
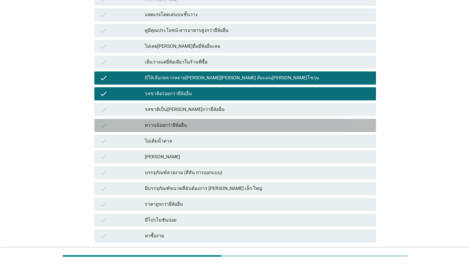
click at [221, 124] on div "หวานน้อยกว่ายีห้ออื่น" at bounding box center [258, 126] width 226 height 8
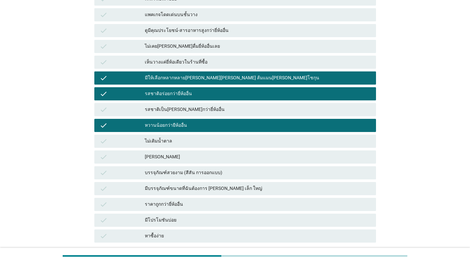
scroll to position [224, 0]
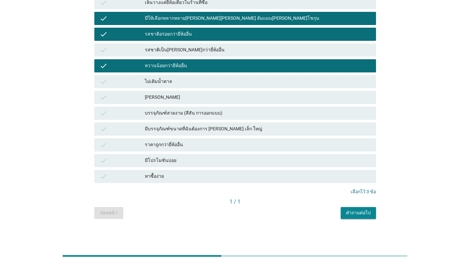
click at [324, 217] on button "คำถามต่อไป" at bounding box center [357, 213] width 35 height 12
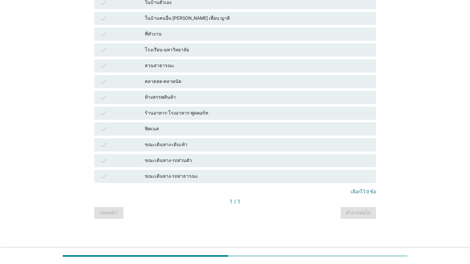
scroll to position [0, 0]
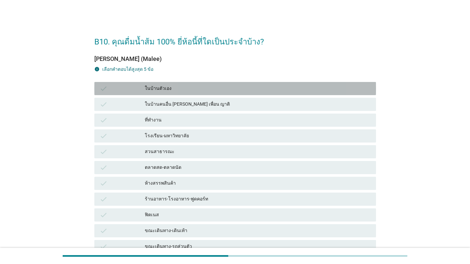
click at [230, 91] on div "ในบ้านตัวเอง" at bounding box center [258, 89] width 226 height 8
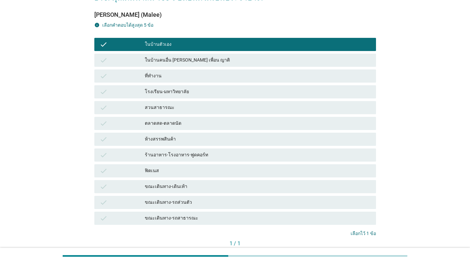
scroll to position [66, 0]
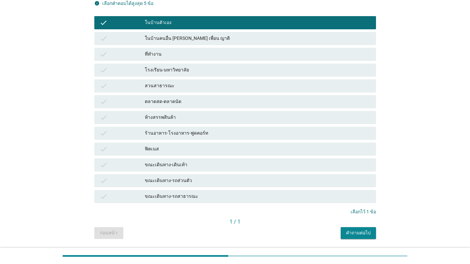
click at [210, 195] on div "ขณะเดินทาง-รถสาธารณะ" at bounding box center [258, 197] width 226 height 8
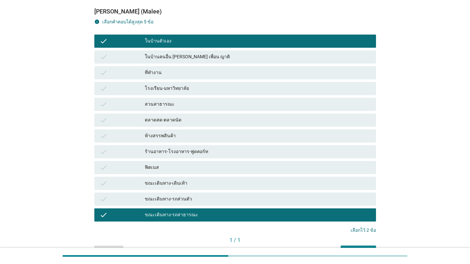
scroll to position [33, 0]
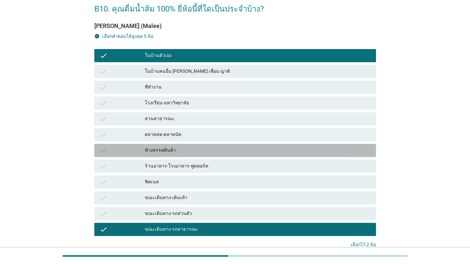
click at [210, 150] on div "ห้างสรรพสินค้า" at bounding box center [258, 151] width 226 height 8
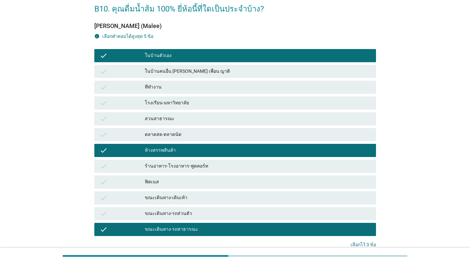
click at [223, 123] on div "สวนสาธารณะ" at bounding box center [258, 119] width 226 height 8
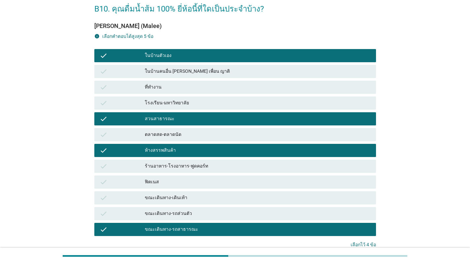
click at [258, 166] on div "ร้านอาหาร-โรงอาหาร-ฟูดคอร์ท" at bounding box center [258, 166] width 226 height 8
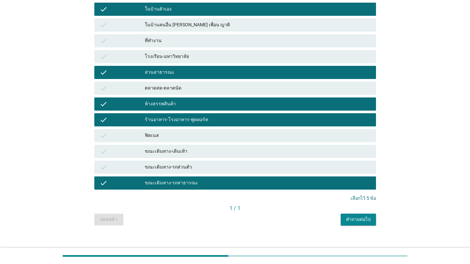
scroll to position [86, 0]
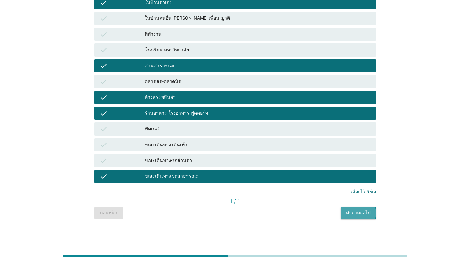
click at [324, 216] on div "คำถามต่อไป" at bounding box center [358, 213] width 25 height 7
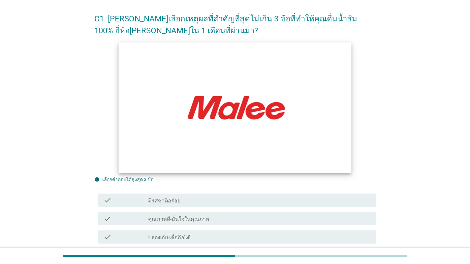
scroll to position [66, 0]
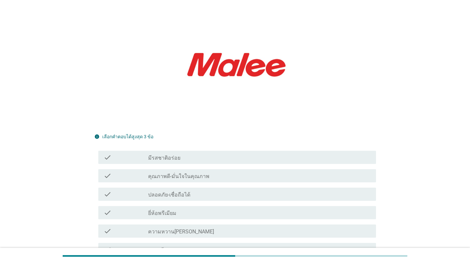
click at [219, 161] on div "check_box_outline_blank มีรสชาติอร่อย" at bounding box center [259, 158] width 222 height 8
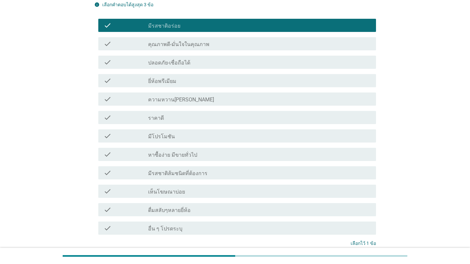
scroll to position [198, 0]
click at [220, 173] on div "check_box_outline_blank มีรสชาติส้มชนิดที่ต้องการ" at bounding box center [259, 173] width 222 height 8
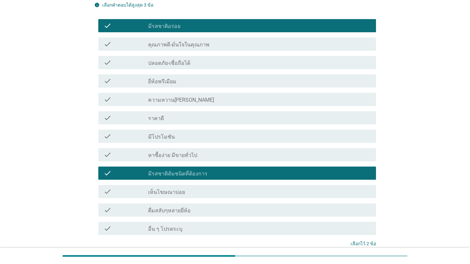
scroll to position [165, 0]
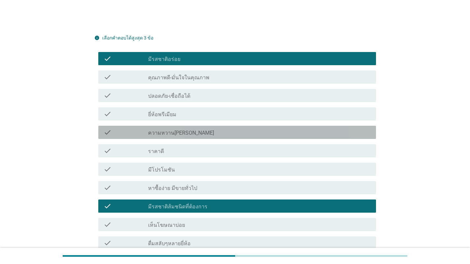
click at [210, 135] on div "check_box_outline_blank ความหวาน[PERSON_NAME]" at bounding box center [259, 133] width 222 height 8
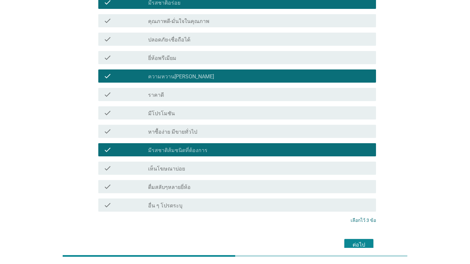
scroll to position [157, 0]
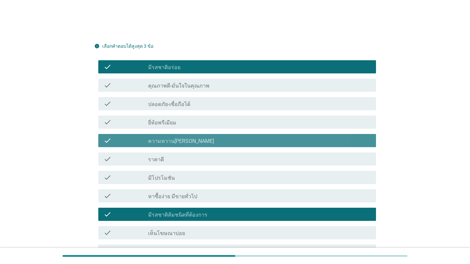
click at [197, 141] on div "check_box_outline_blank ความหวาน[PERSON_NAME]" at bounding box center [259, 141] width 222 height 8
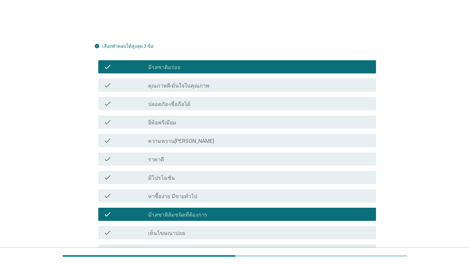
click at [199, 84] on label "คุณภาพดี-มั่นใจในคุณภาพ" at bounding box center [178, 86] width 61 height 7
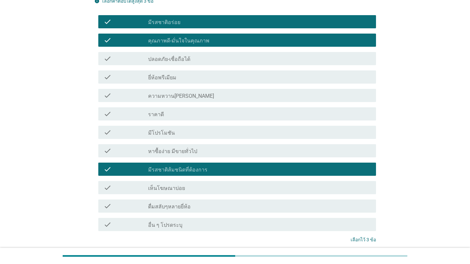
scroll to position [255, 0]
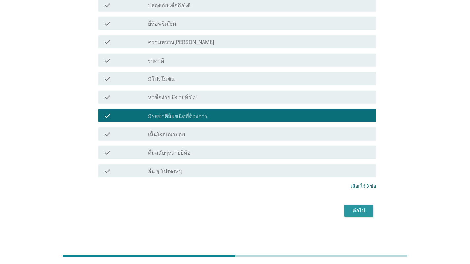
drag, startPoint x: 368, startPoint y: 207, endPoint x: 361, endPoint y: 207, distance: 7.9
click at [324, 207] on button "ต่อไป" at bounding box center [358, 211] width 29 height 12
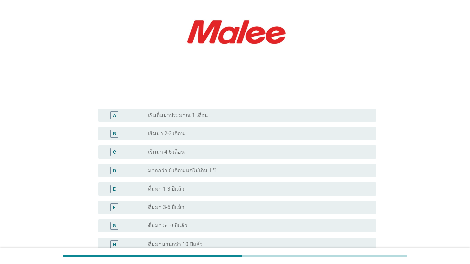
scroll to position [99, 0]
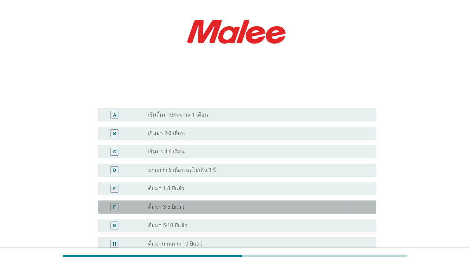
drag, startPoint x: 236, startPoint y: 199, endPoint x: 245, endPoint y: 202, distance: 10.1
click at [236, 203] on div "radio_button_unchecked ดื่มมา 3-5 ปีแล้ว" at bounding box center [259, 207] width 222 height 8
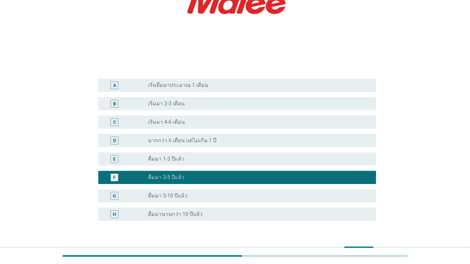
scroll to position [159, 0]
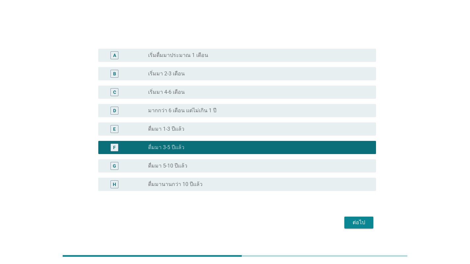
click at [324, 219] on div "ต่อไป" at bounding box center [358, 223] width 18 height 8
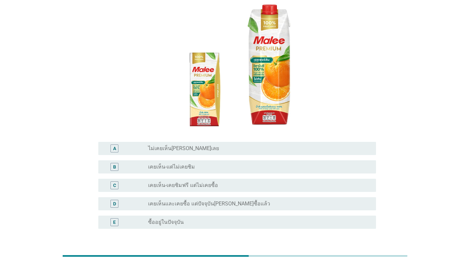
scroll to position [66, 0]
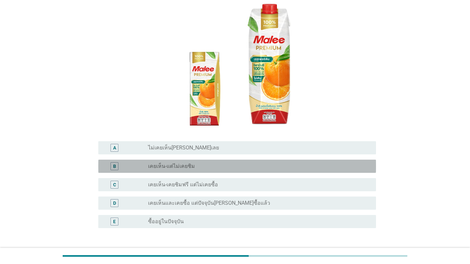
click at [236, 163] on div "radio_button_unchecked เคยเห็น-แต่ไม่เคยชิม" at bounding box center [256, 166] width 217 height 7
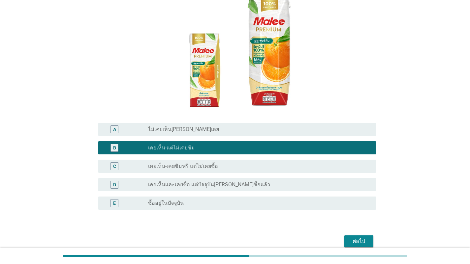
scroll to position [99, 0]
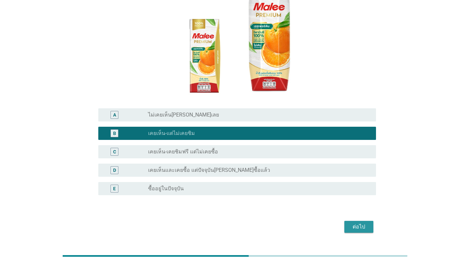
click at [324, 221] on button "ต่อไป" at bounding box center [358, 227] width 29 height 12
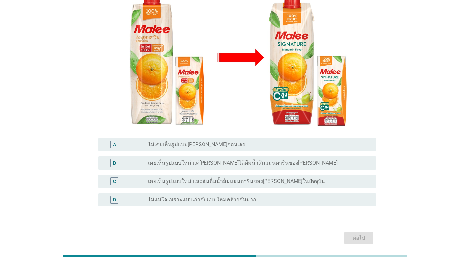
scroll to position [108, 0]
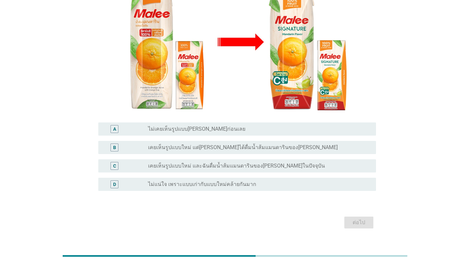
click at [271, 181] on div "radio_button_unchecked ไม่แน่ใจ เพราะแบบเก่ากับแบบใหม่คล้ายกันมาก" at bounding box center [256, 184] width 217 height 7
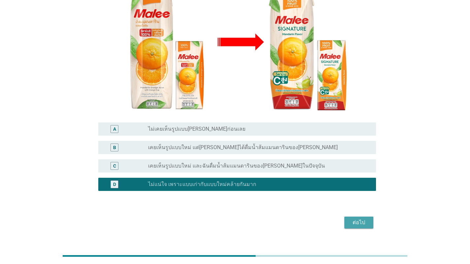
click at [324, 219] on div "ต่อไป" at bounding box center [358, 223] width 18 height 8
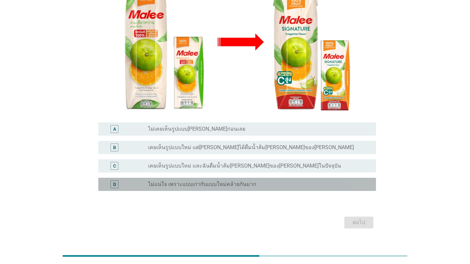
click at [247, 178] on div "D radio_button_unchecked ไม่แน่ใจ เพราะแบบเก่ากับแบบใหม่คล้ายกันมาก" at bounding box center [237, 184] width 278 height 13
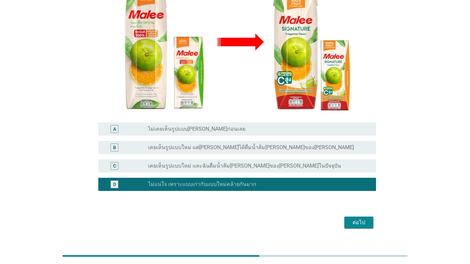
click at [324, 219] on div "ต่อไป" at bounding box center [358, 223] width 18 height 8
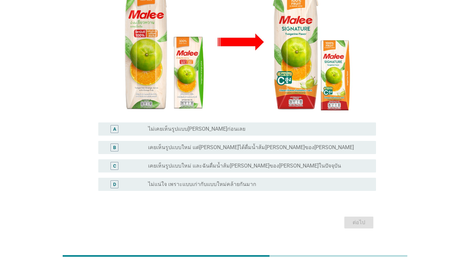
click at [198, 181] on label "ไม่แน่ใจ เพราะแบบเก่ากับแบบใหม่คล้ายกันมาก" at bounding box center [202, 184] width 108 height 7
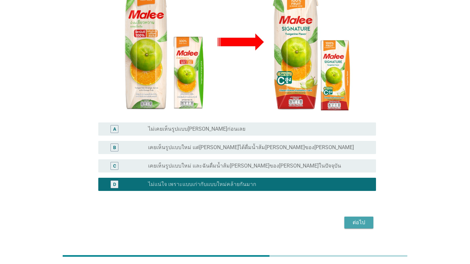
click at [324, 219] on div "ต่อไป" at bounding box center [358, 223] width 18 height 8
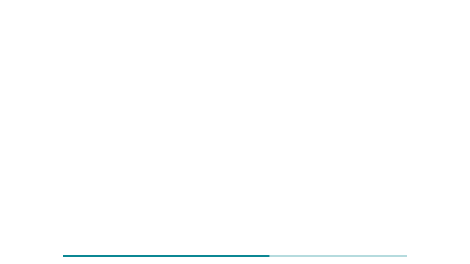
scroll to position [0, 0]
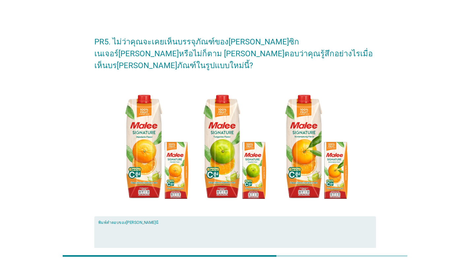
click at [147, 224] on textarea "พิมพ์คำตอบของคุณ ที่นี่" at bounding box center [237, 241] width 278 height 35
type textarea "เ"
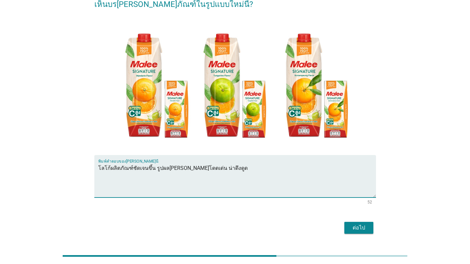
scroll to position [67, 0]
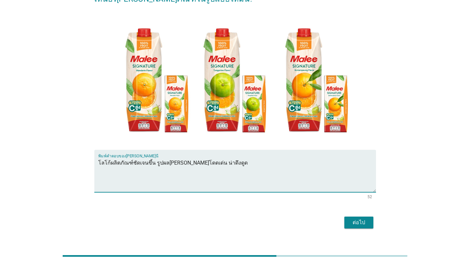
type textarea "โลโก้ผลิตภัณฑ์ชัดเจนขึ้น รูปผล[PERSON_NAME]โดดเด่น น่าดึงดูด"
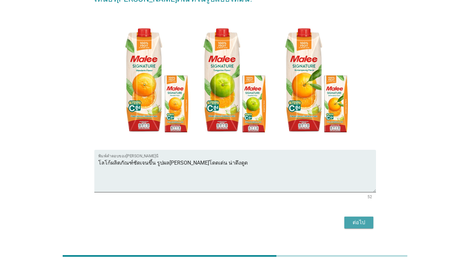
click at [324, 219] on div "ต่อไป" at bounding box center [358, 223] width 18 height 8
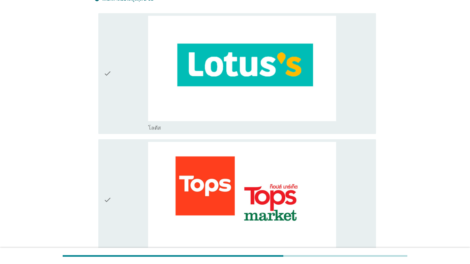
scroll to position [0, 0]
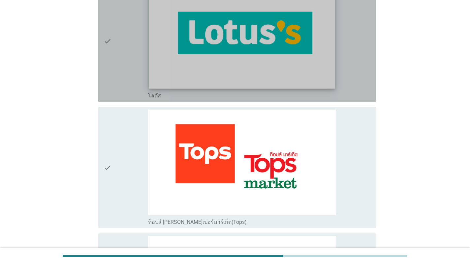
click at [324, 81] on img at bounding box center [242, 36] width 186 height 105
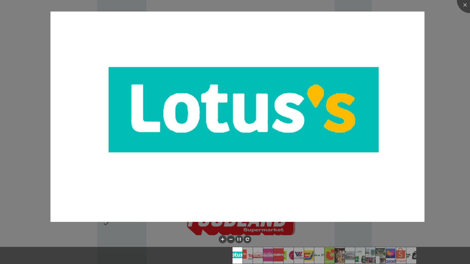
scroll to position [264, 0]
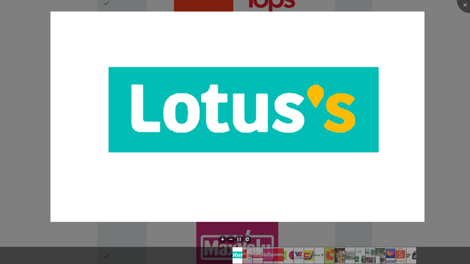
click at [324, 68] on div at bounding box center [235, 132] width 470 height 264
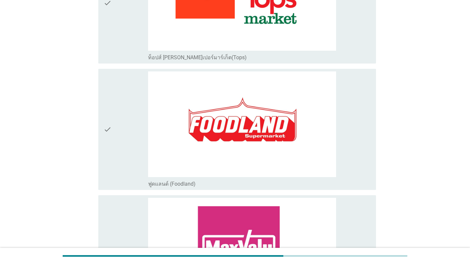
click at [104, 55] on icon "check" at bounding box center [107, 3] width 8 height 116
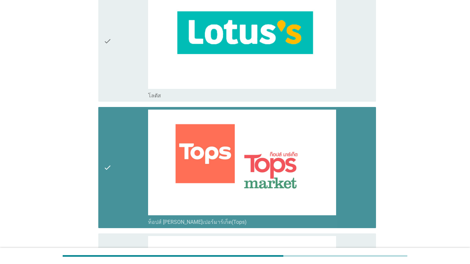
click at [116, 125] on div "check" at bounding box center [125, 168] width 44 height 116
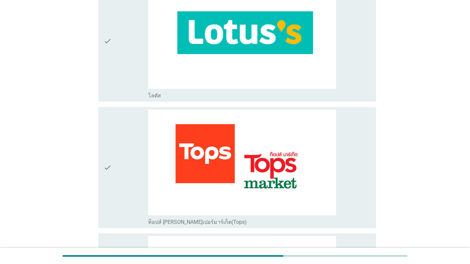
click at [113, 58] on div "check" at bounding box center [125, 42] width 44 height 116
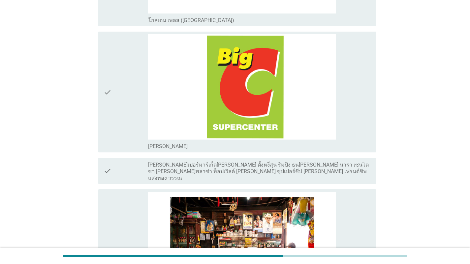
click at [105, 142] on icon "check" at bounding box center [107, 92] width 8 height 116
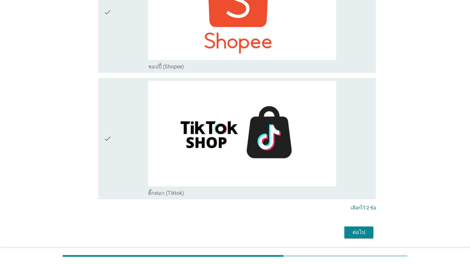
scroll to position [2198, 0]
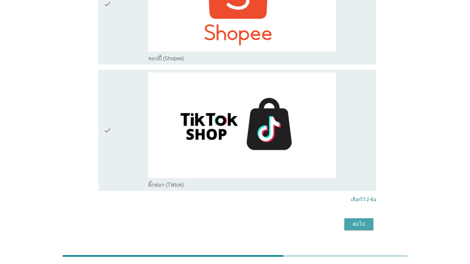
click at [324, 220] on div "ต่อไป" at bounding box center [358, 224] width 18 height 8
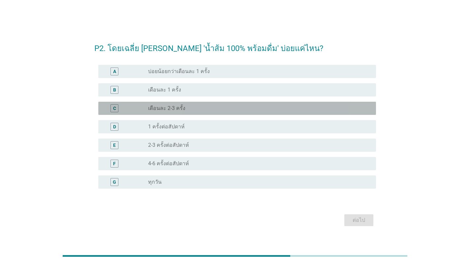
click at [217, 106] on div "radio_button_unchecked เดือนละ 2-3 ครั้ง" at bounding box center [256, 108] width 217 height 7
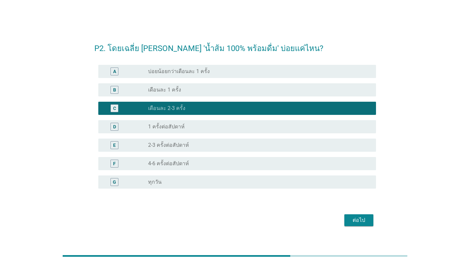
click at [324, 219] on div "ต่อไป" at bounding box center [358, 221] width 18 height 8
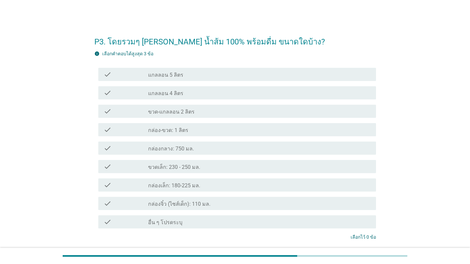
click at [229, 130] on div "check_box_outline_blank กล่อง-ขวด: 1 ลิตร" at bounding box center [259, 130] width 222 height 8
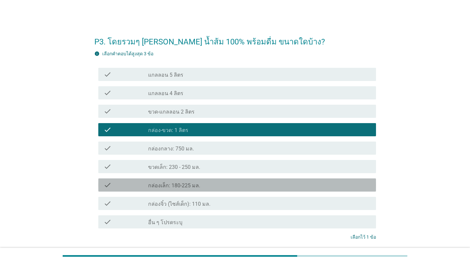
click at [242, 184] on div "check_box_outline_blank กล่องเล็ก: 180-225 มล." at bounding box center [259, 185] width 222 height 8
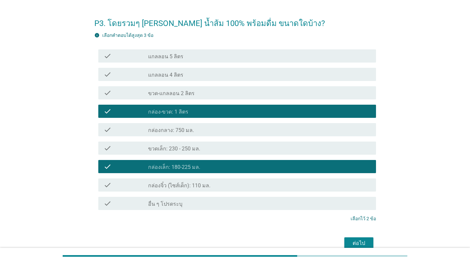
scroll to position [33, 0]
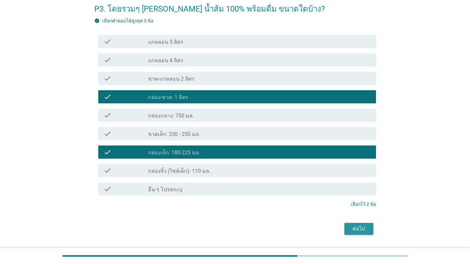
drag, startPoint x: 369, startPoint y: 228, endPoint x: 379, endPoint y: 221, distance: 12.5
click at [324, 228] on button "ต่อไป" at bounding box center [358, 229] width 29 height 12
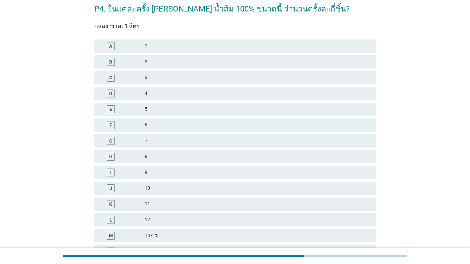
scroll to position [0, 0]
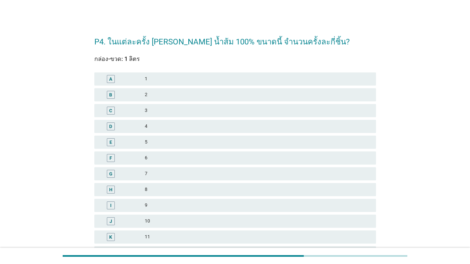
click at [180, 96] on div "2" at bounding box center [258, 95] width 226 height 8
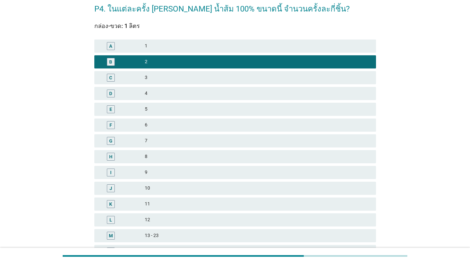
scroll to position [99, 0]
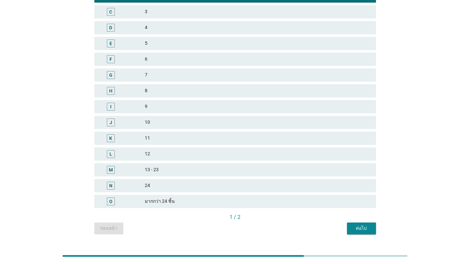
click at [324, 225] on button "ต่อไป" at bounding box center [361, 229] width 29 height 12
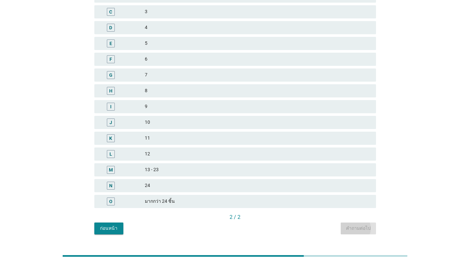
scroll to position [0, 0]
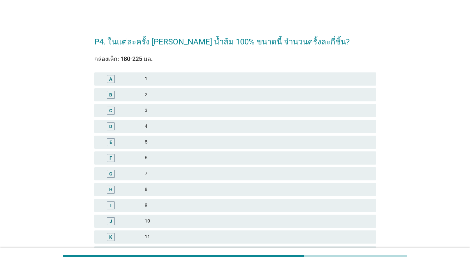
click at [206, 123] on div "4" at bounding box center [258, 127] width 226 height 8
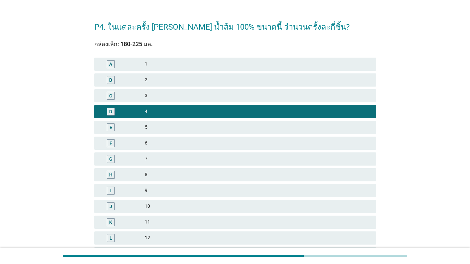
scroll to position [99, 0]
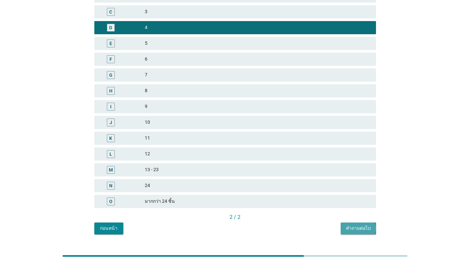
click at [324, 229] on div "คำถามต่อไป" at bounding box center [358, 228] width 25 height 7
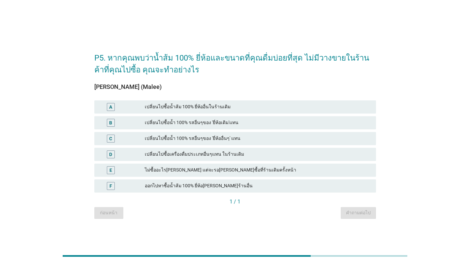
click at [242, 121] on div "เปลี่ยนไปซื้อน้ำ 100% รสอื่นๆของ 'ยี่ห้อเดิม'แทน" at bounding box center [258, 123] width 226 height 8
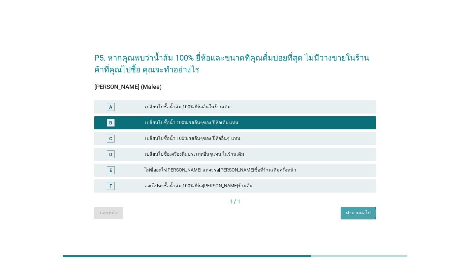
click at [324, 212] on div "คำถามต่อไป" at bounding box center [358, 213] width 25 height 7
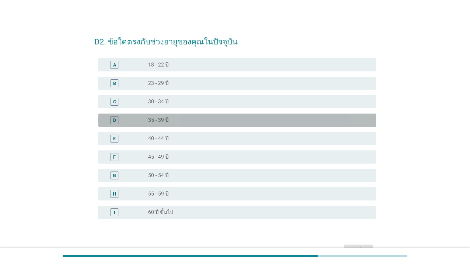
click at [205, 124] on div "D radio_button_unchecked 35 - 39 ปี" at bounding box center [237, 120] width 278 height 13
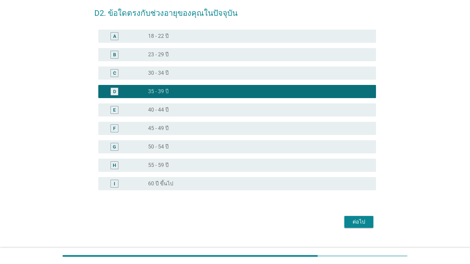
scroll to position [40, 0]
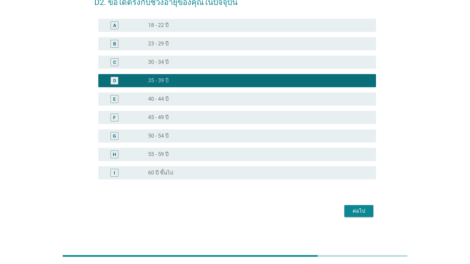
drag, startPoint x: 355, startPoint y: 212, endPoint x: 394, endPoint y: 209, distance: 39.0
click at [324, 212] on div "ต่อไป" at bounding box center [358, 211] width 18 height 8
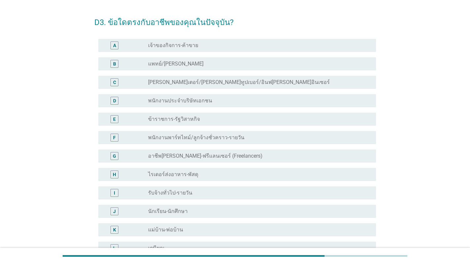
scroll to position [33, 0]
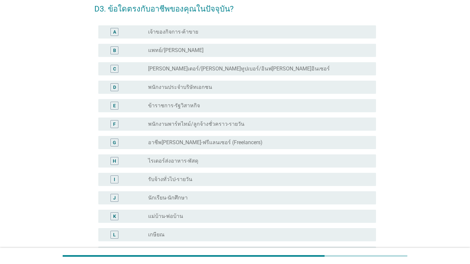
click at [229, 87] on div "radio_button_unchecked พนักงานประจำบริษัทเอกชน" at bounding box center [256, 87] width 217 height 7
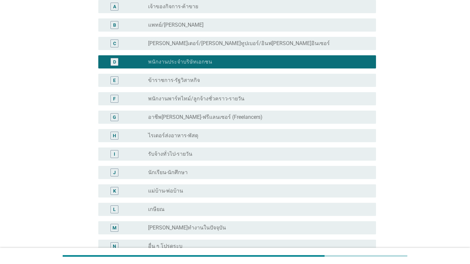
scroll to position [132, 0]
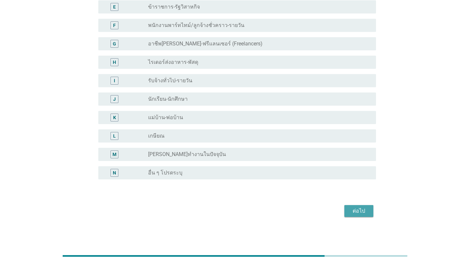
click at [324, 208] on div "ต่อไป" at bounding box center [358, 211] width 18 height 8
